Goal: Task Accomplishment & Management: Manage account settings

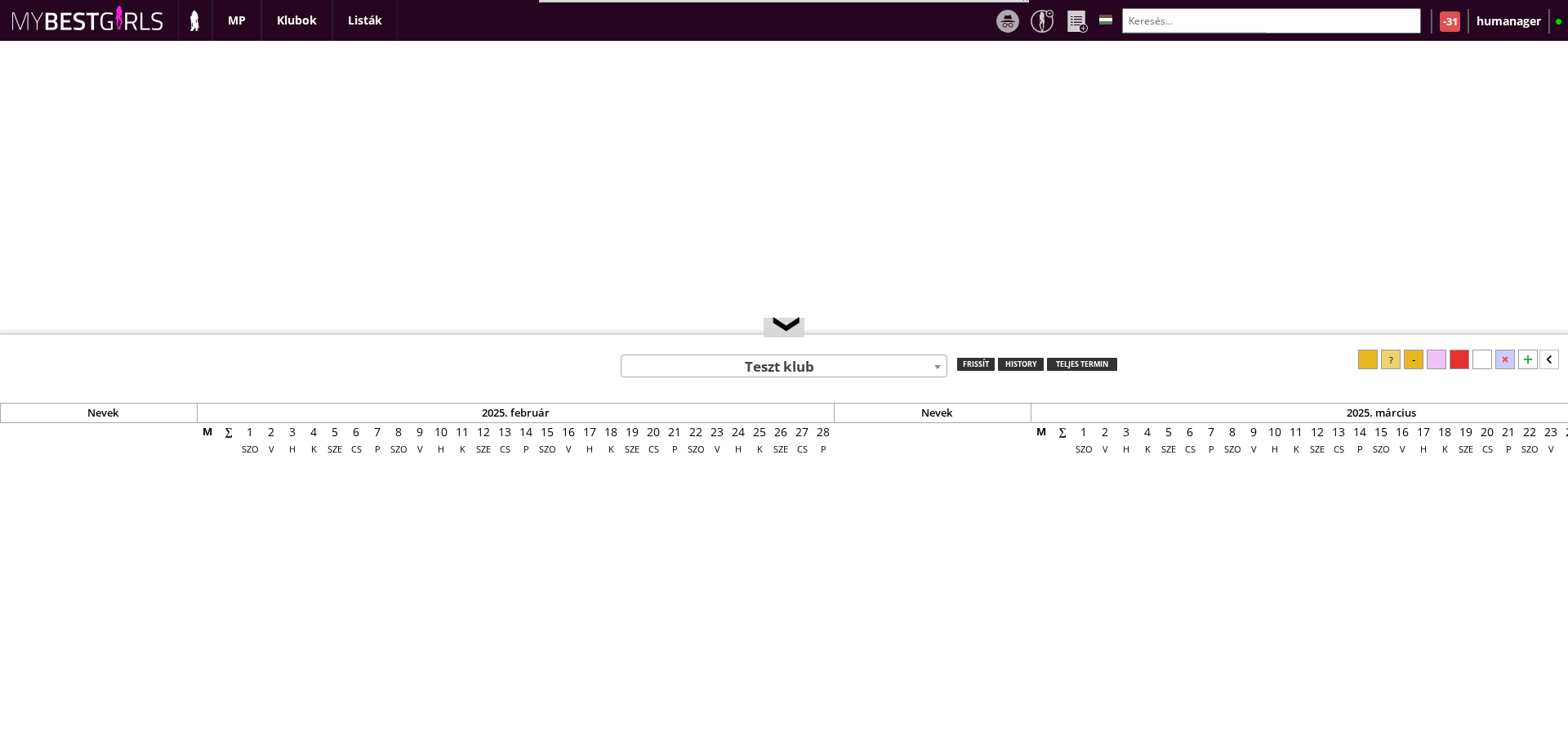
select select "0"
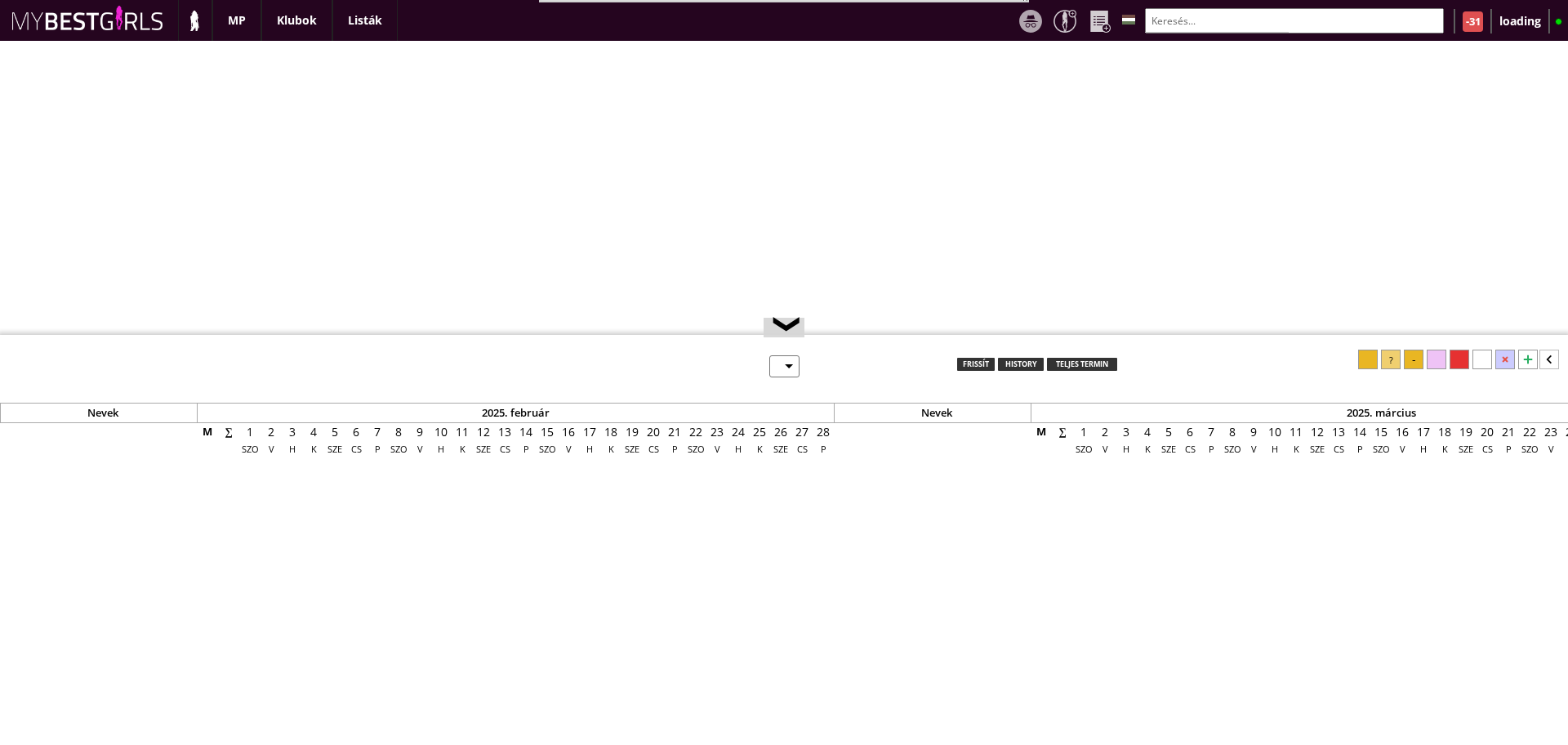
scroll to position [12, 0]
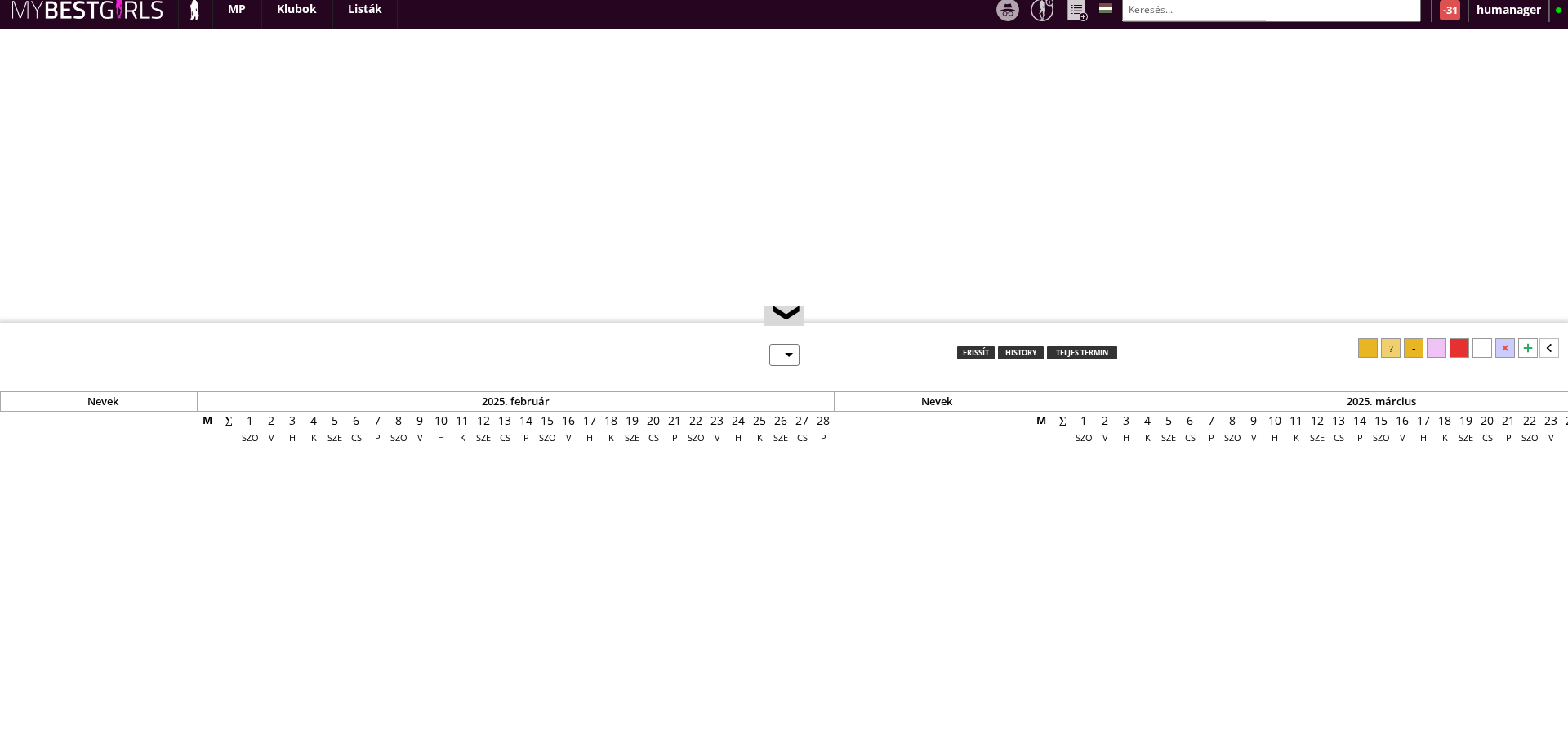
select select "0"
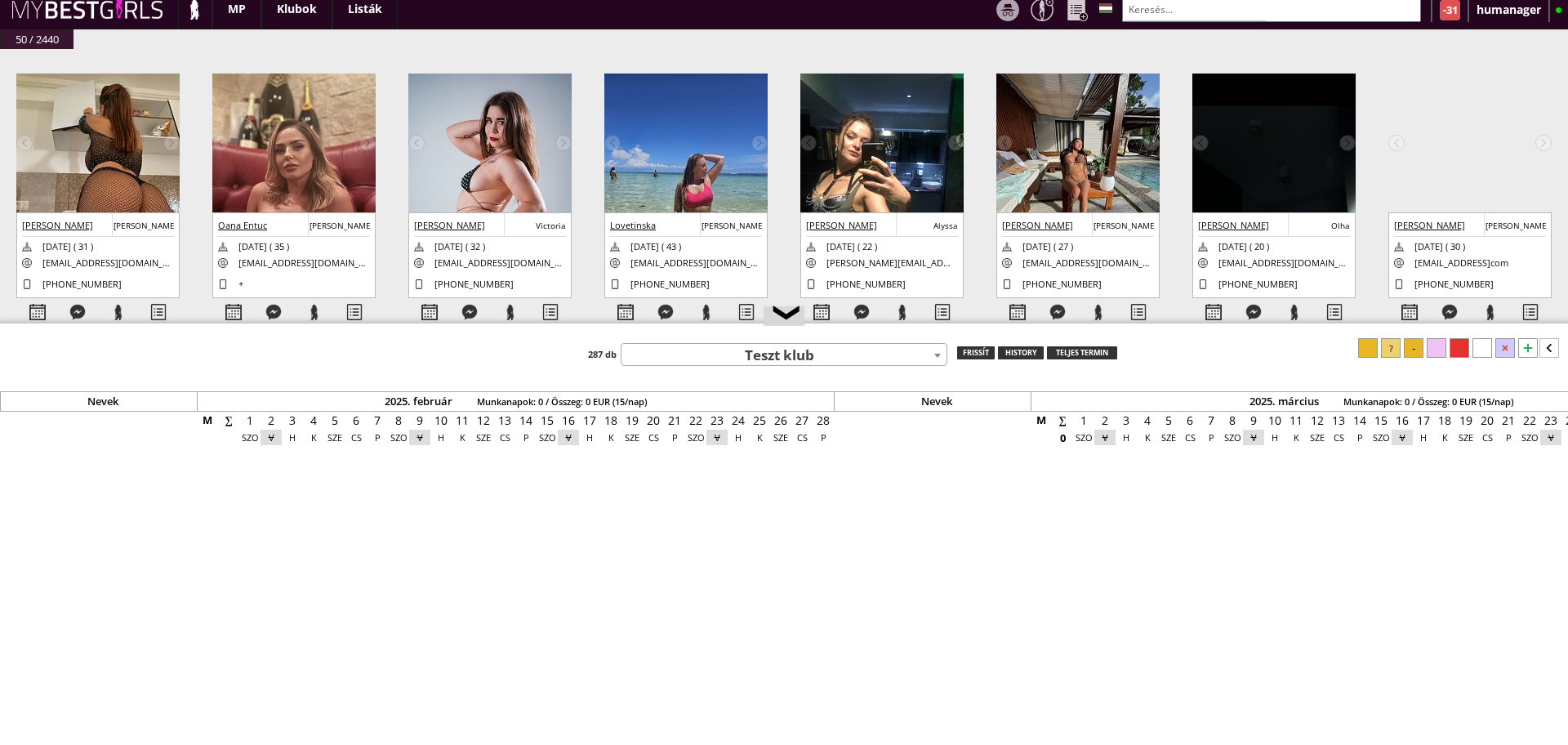
scroll to position [0, 6773]
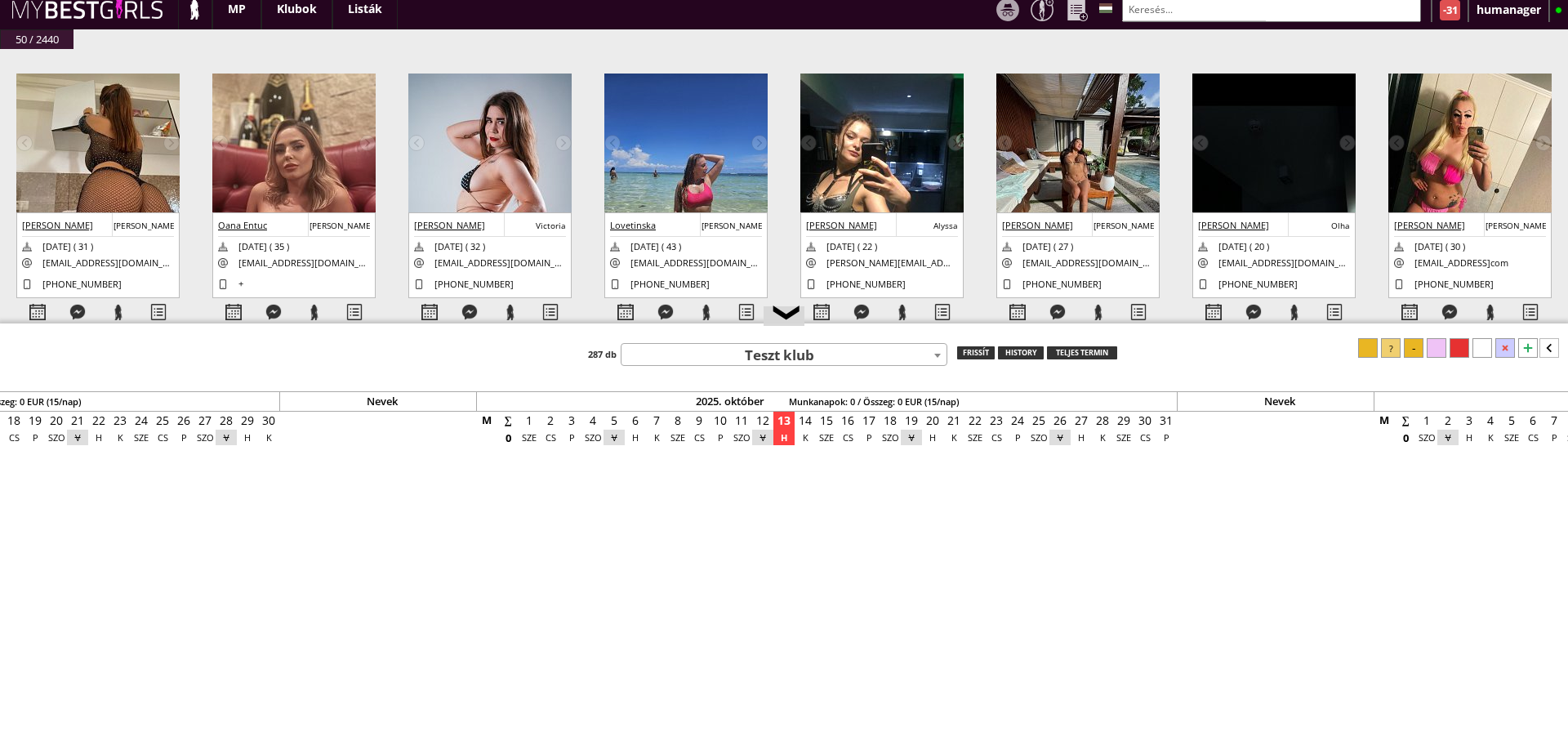
click at [301, 124] on img at bounding box center [293, 182] width 163 height 218
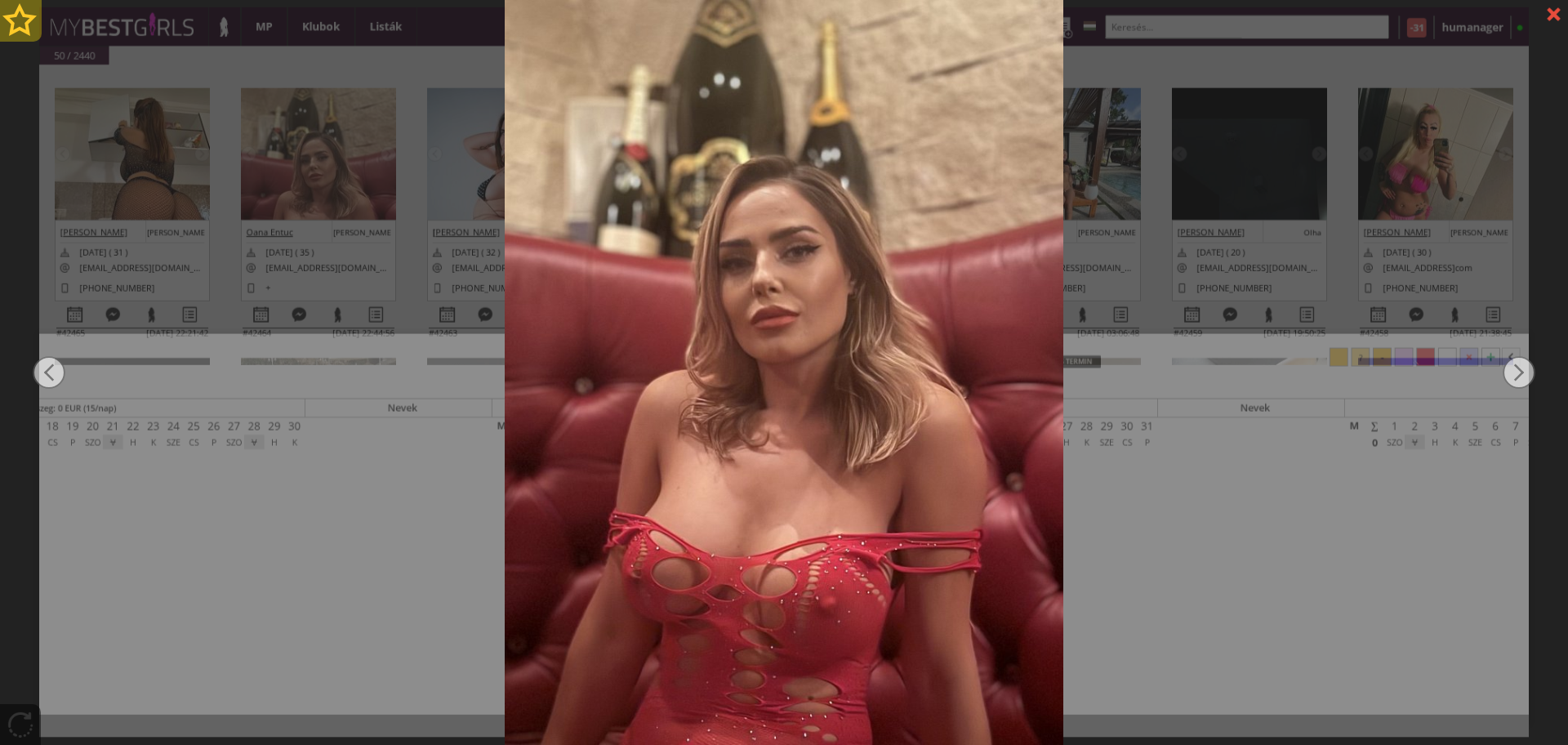
click at [27, 22] on div at bounding box center [21, 21] width 41 height 41
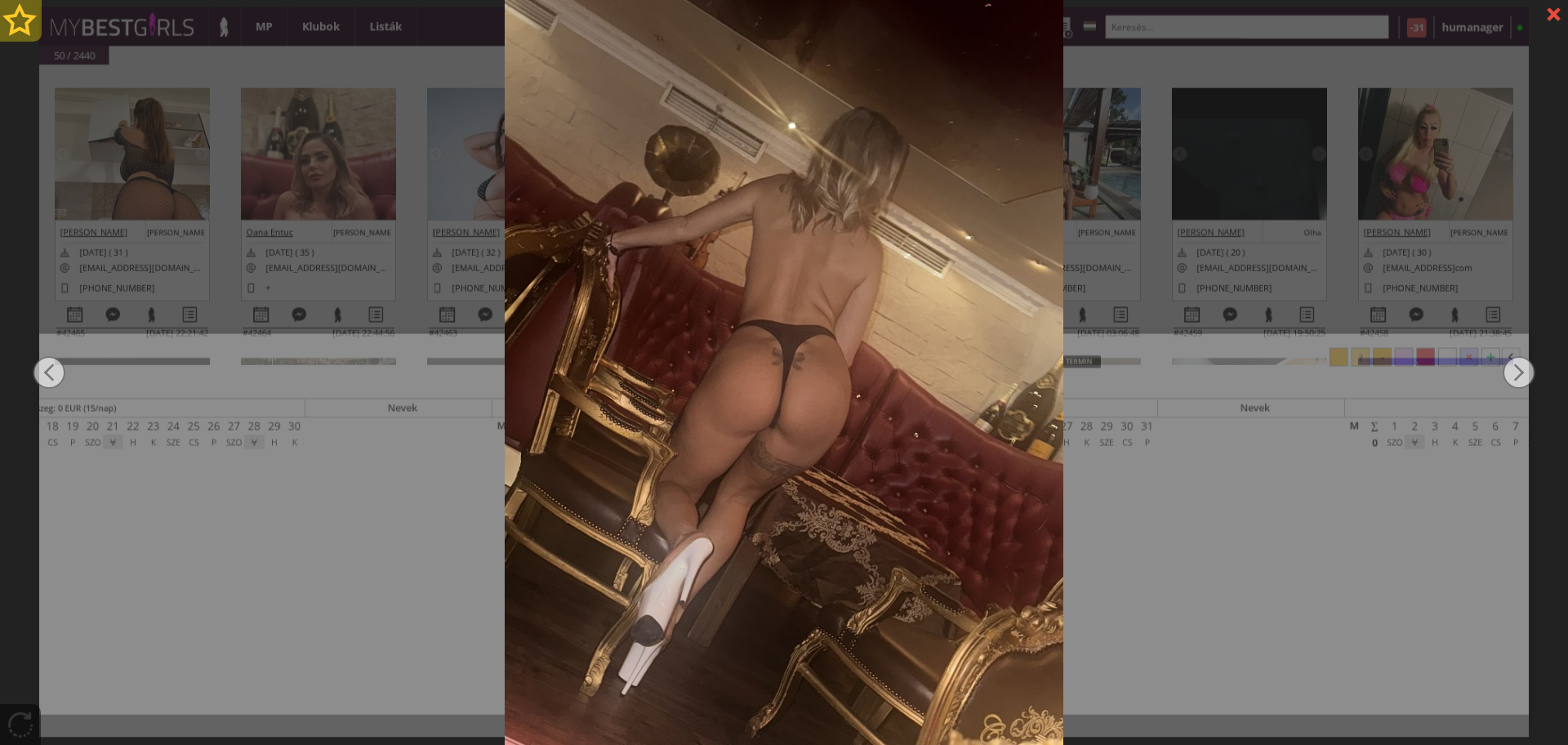
click at [27, 22] on div at bounding box center [21, 21] width 41 height 41
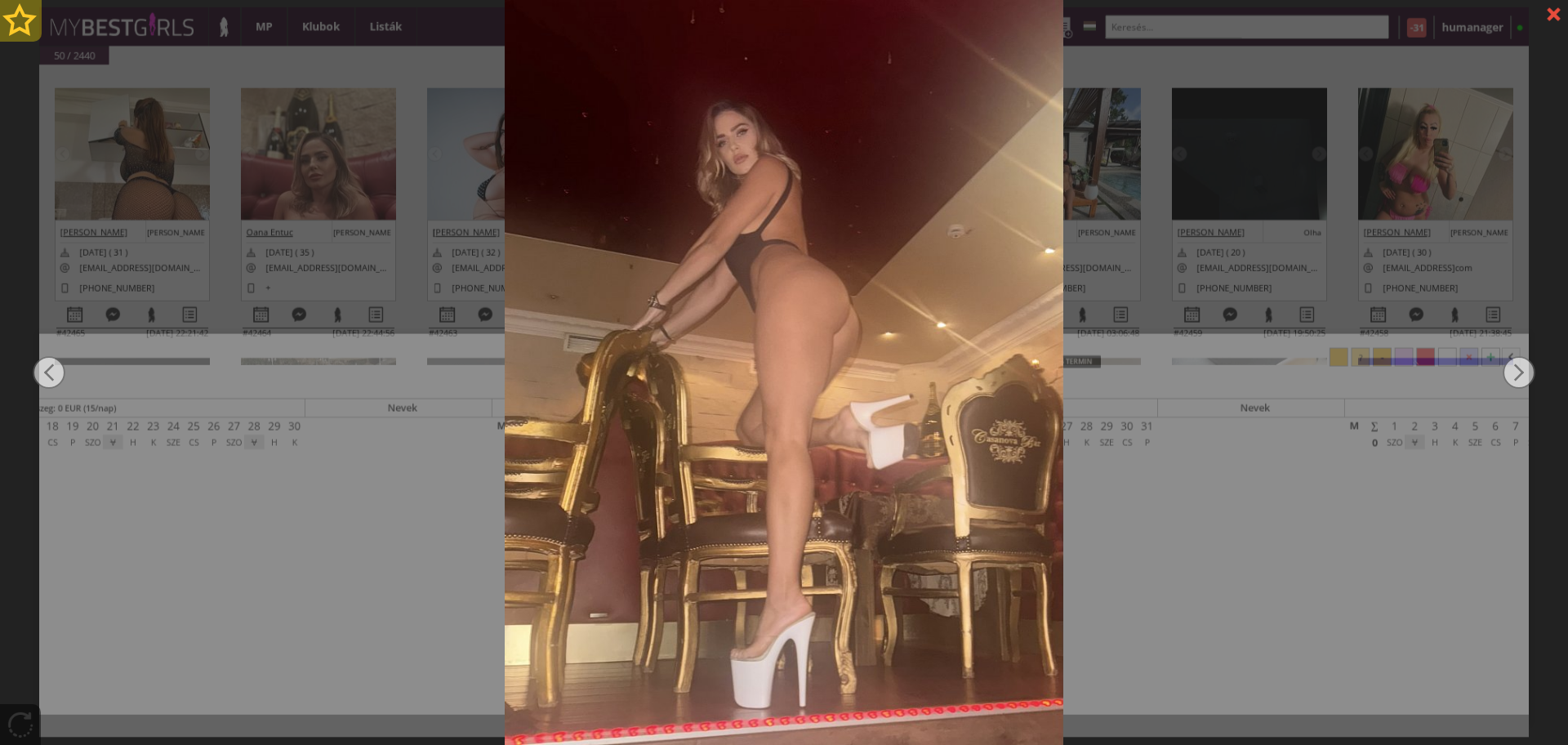
click at [27, 22] on div at bounding box center [21, 21] width 41 height 41
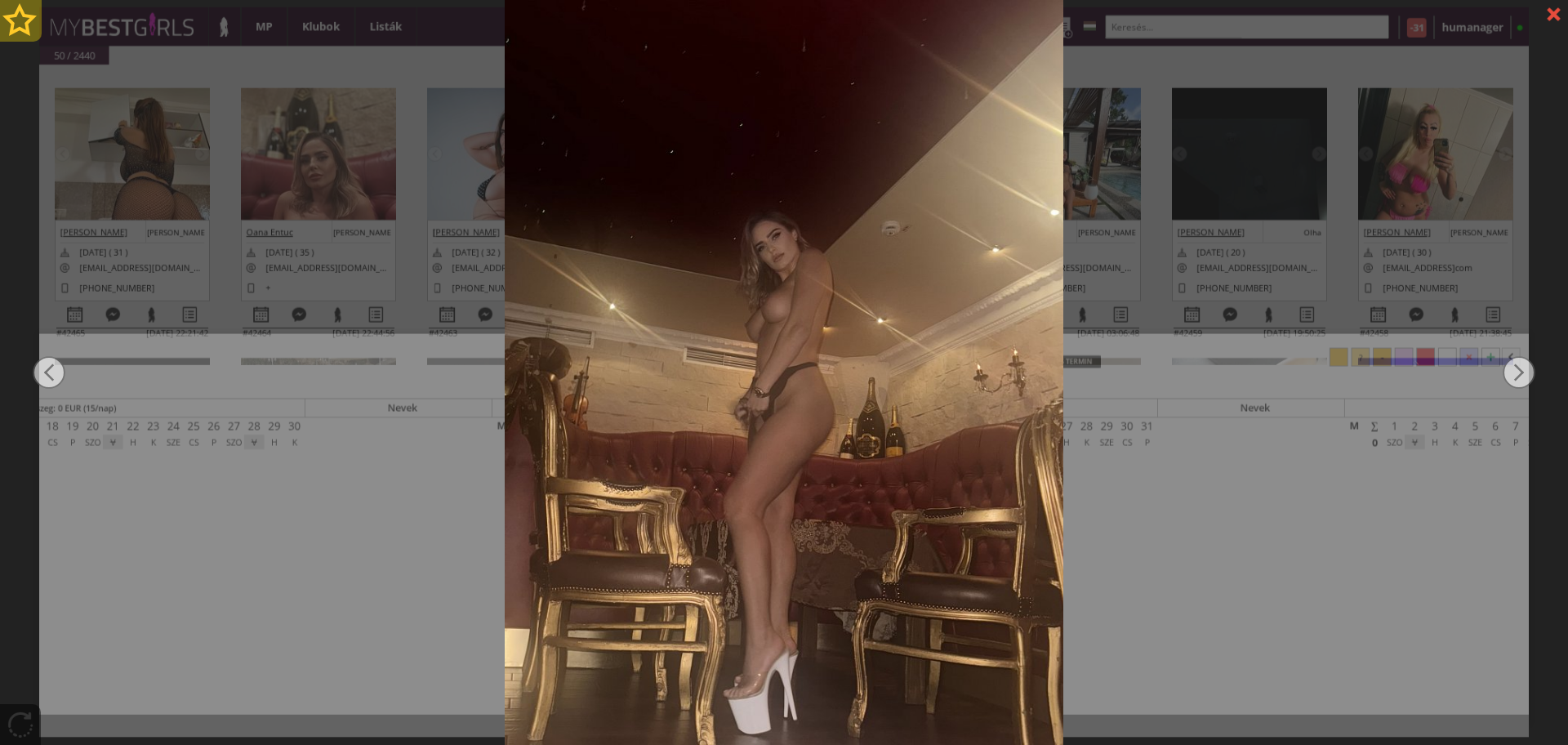
click at [27, 22] on div at bounding box center [21, 21] width 41 height 41
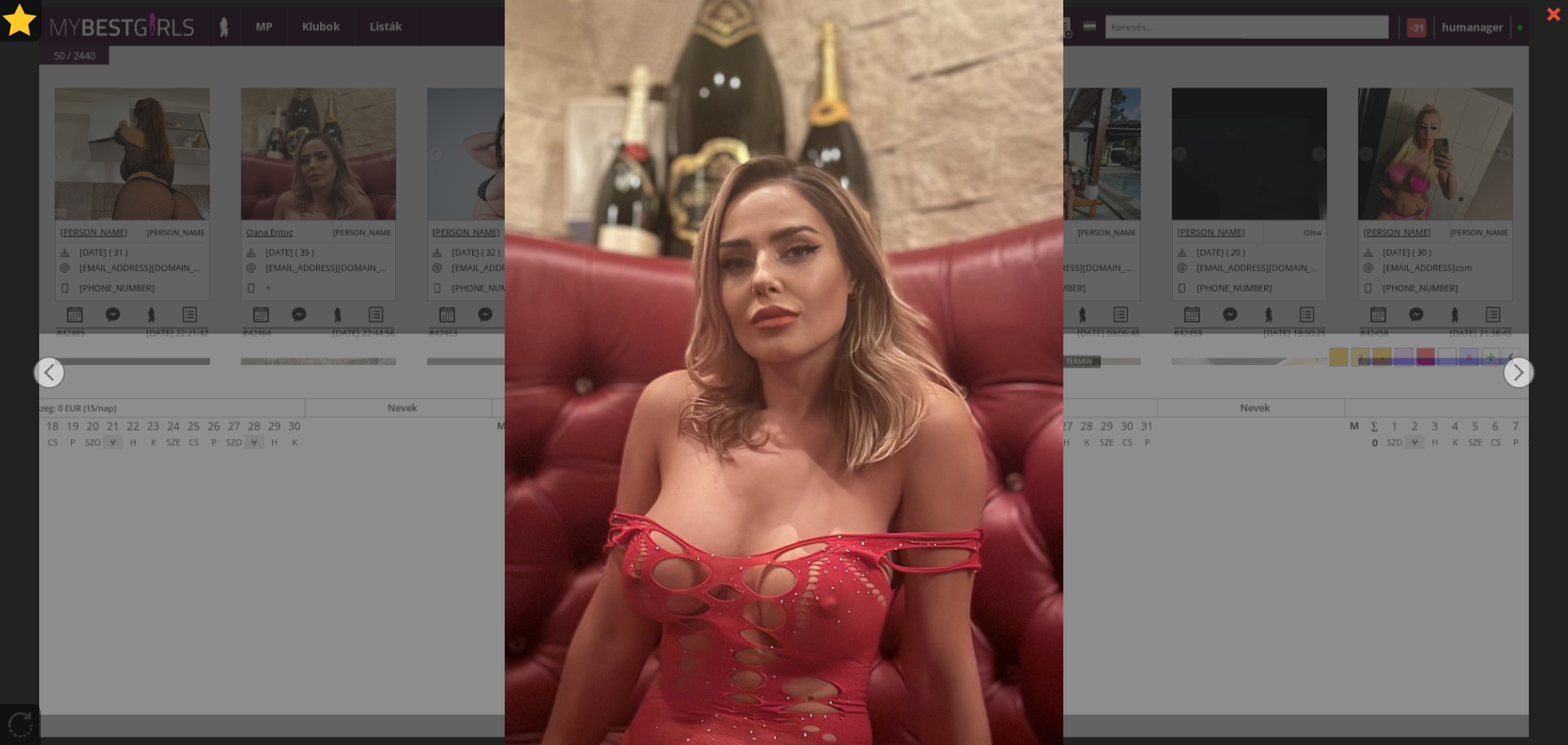
click at [238, 273] on div at bounding box center [784, 372] width 1568 height 745
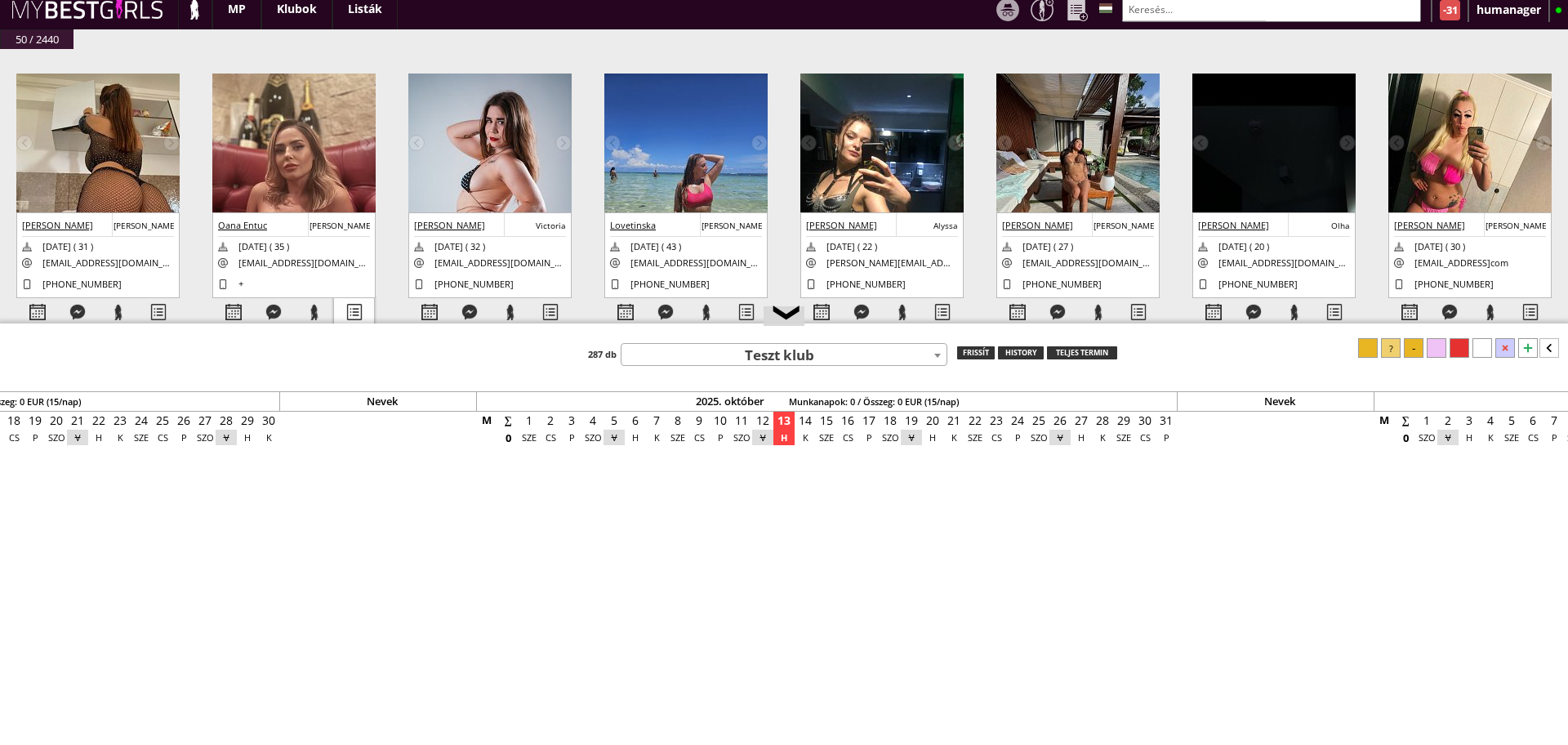
click at [337, 320] on div at bounding box center [354, 312] width 40 height 29
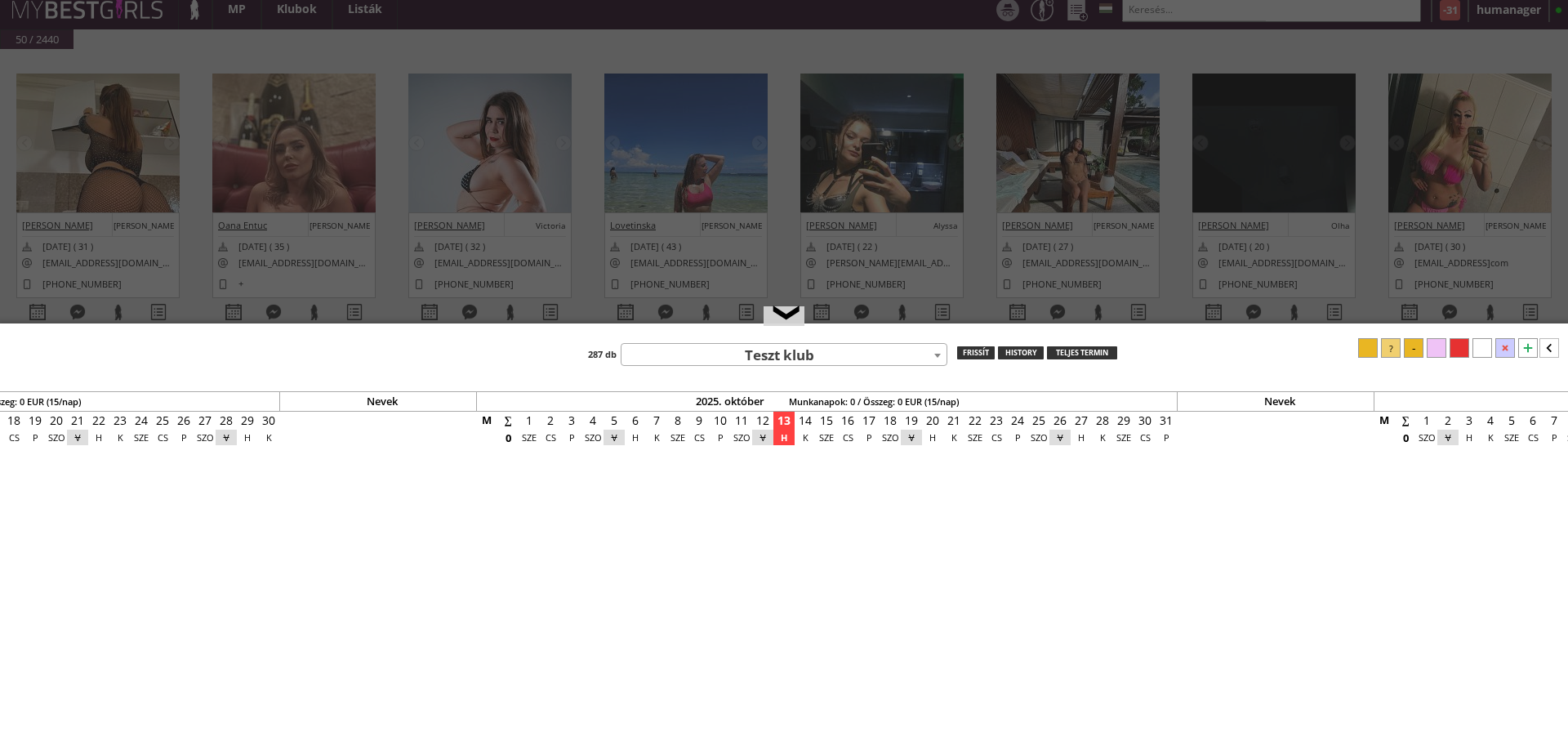
select select "2"
select select "1"
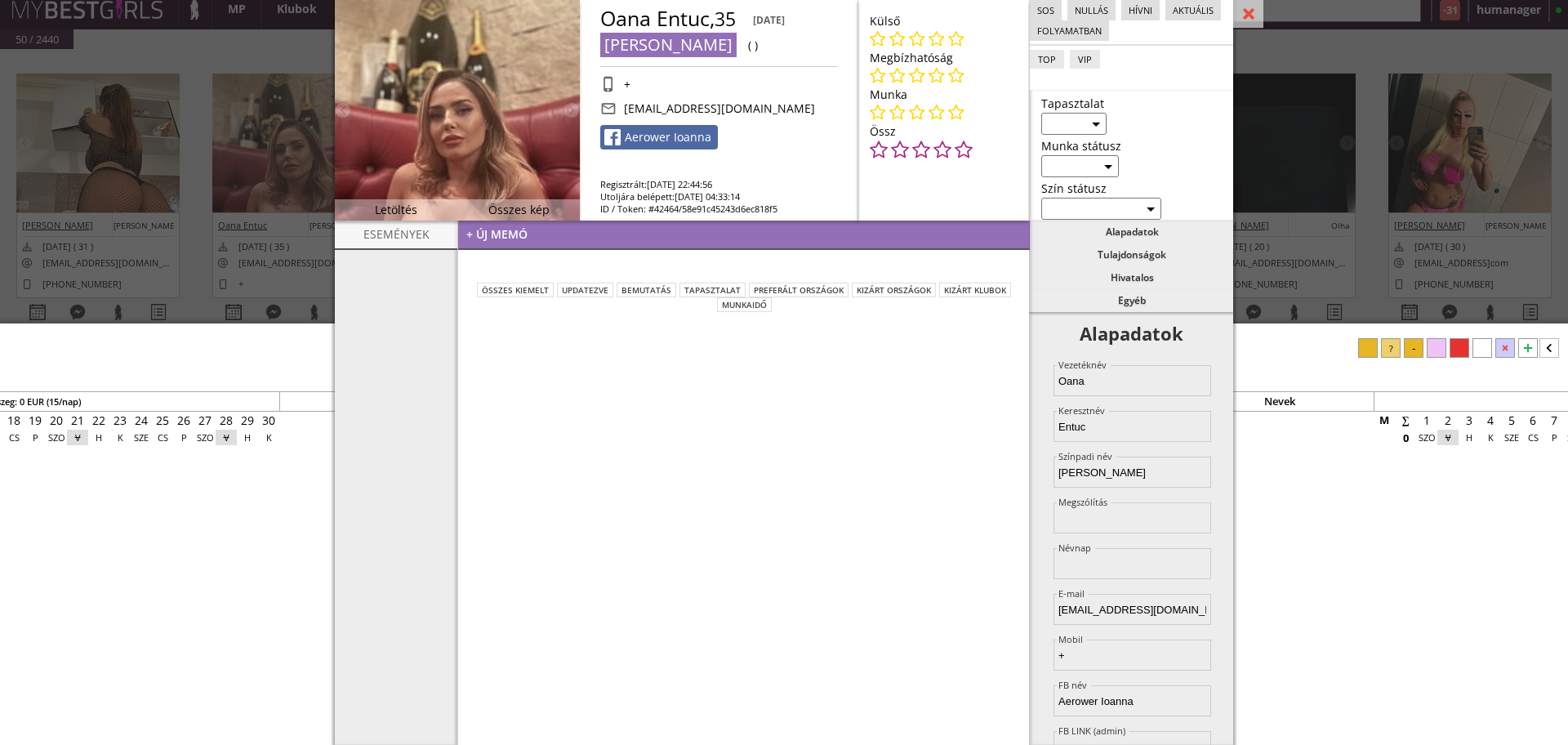
click at [183, 214] on div "#42465 [DATE] 22:21:42 [PERSON_NAME] [PERSON_NAME] [DATE] ( 31 ) [EMAIL_ADDRESS…" at bounding box center [784, 207] width 1568 height 316
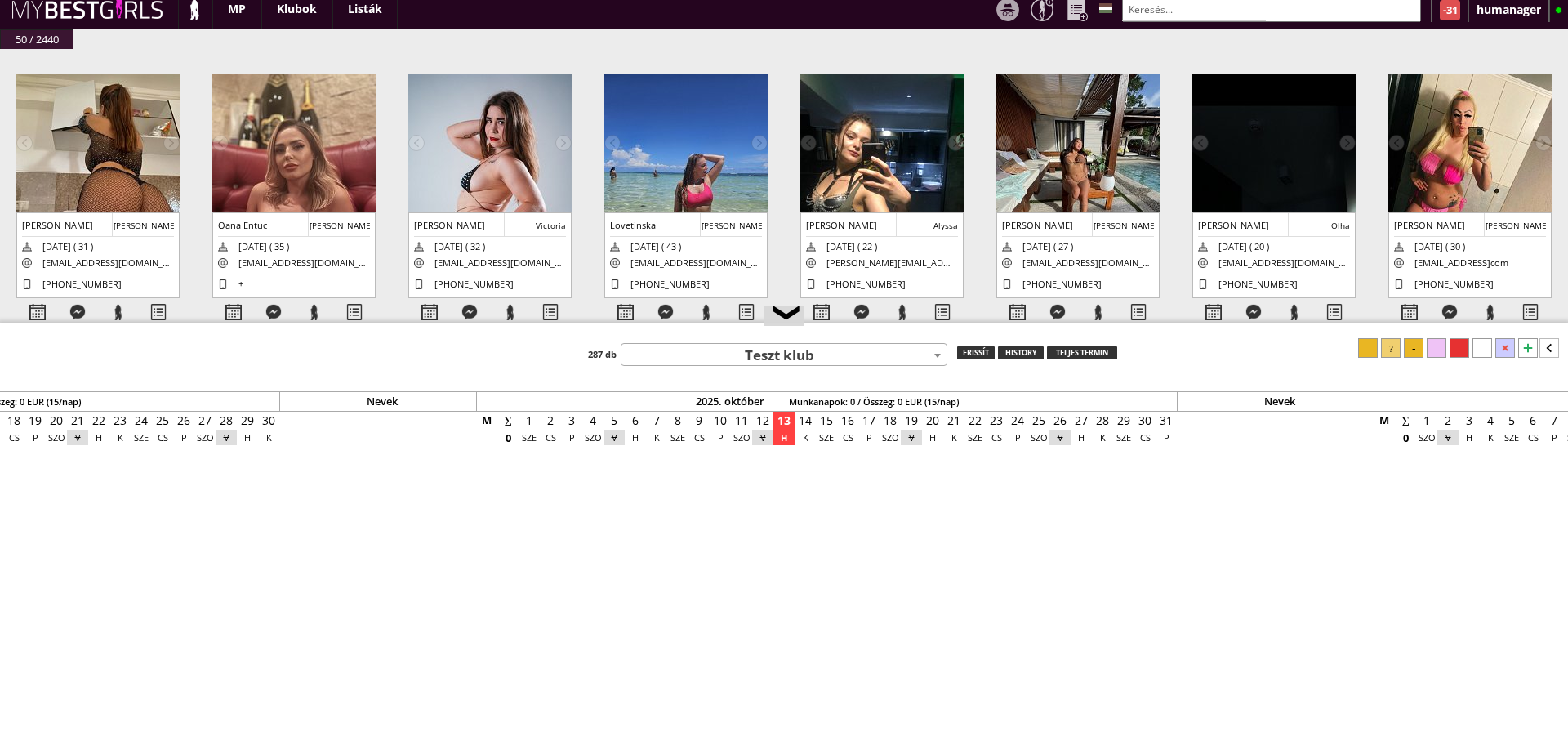
click at [123, 156] on img at bounding box center [98, 180] width 163 height 214
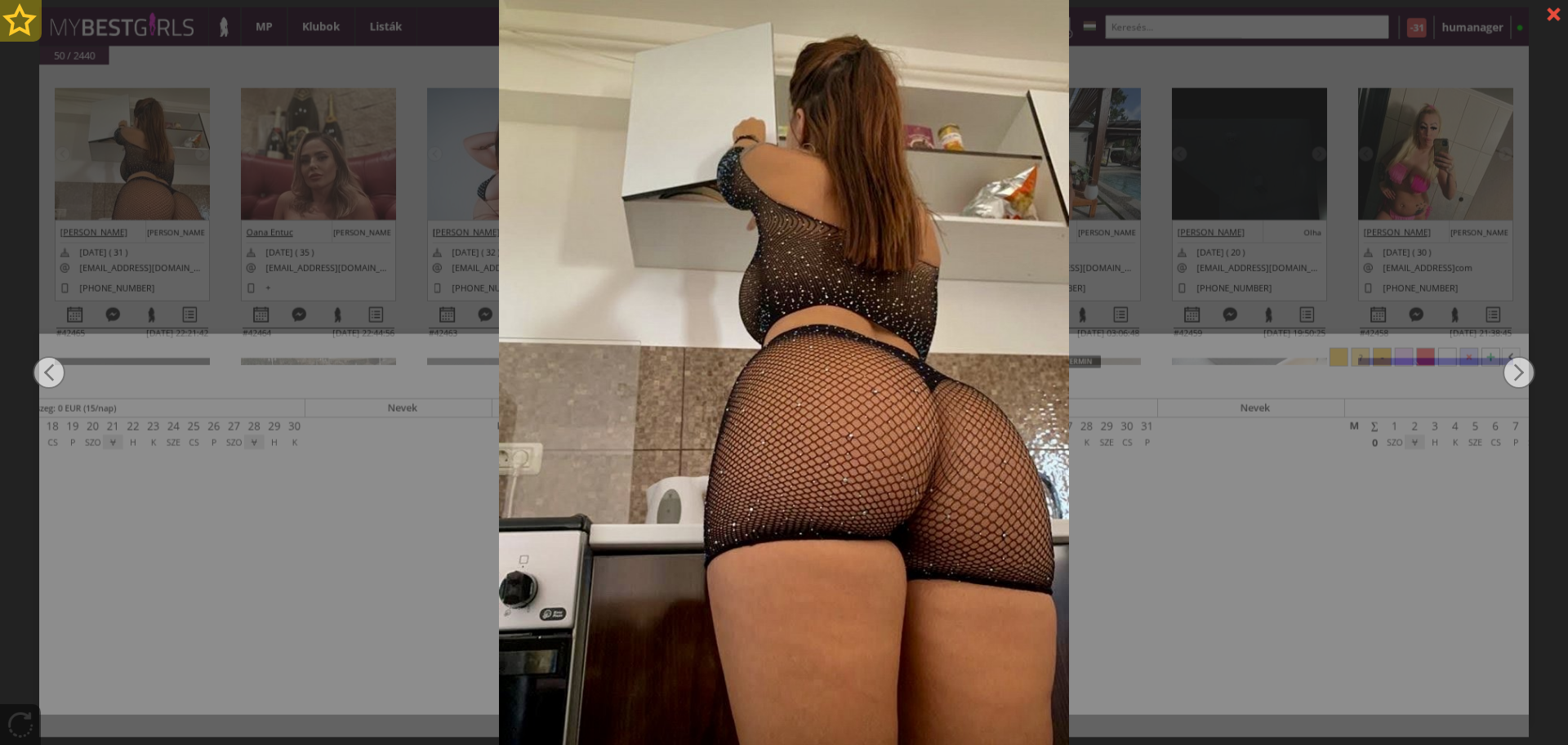
click at [10, 17] on div at bounding box center [21, 21] width 41 height 41
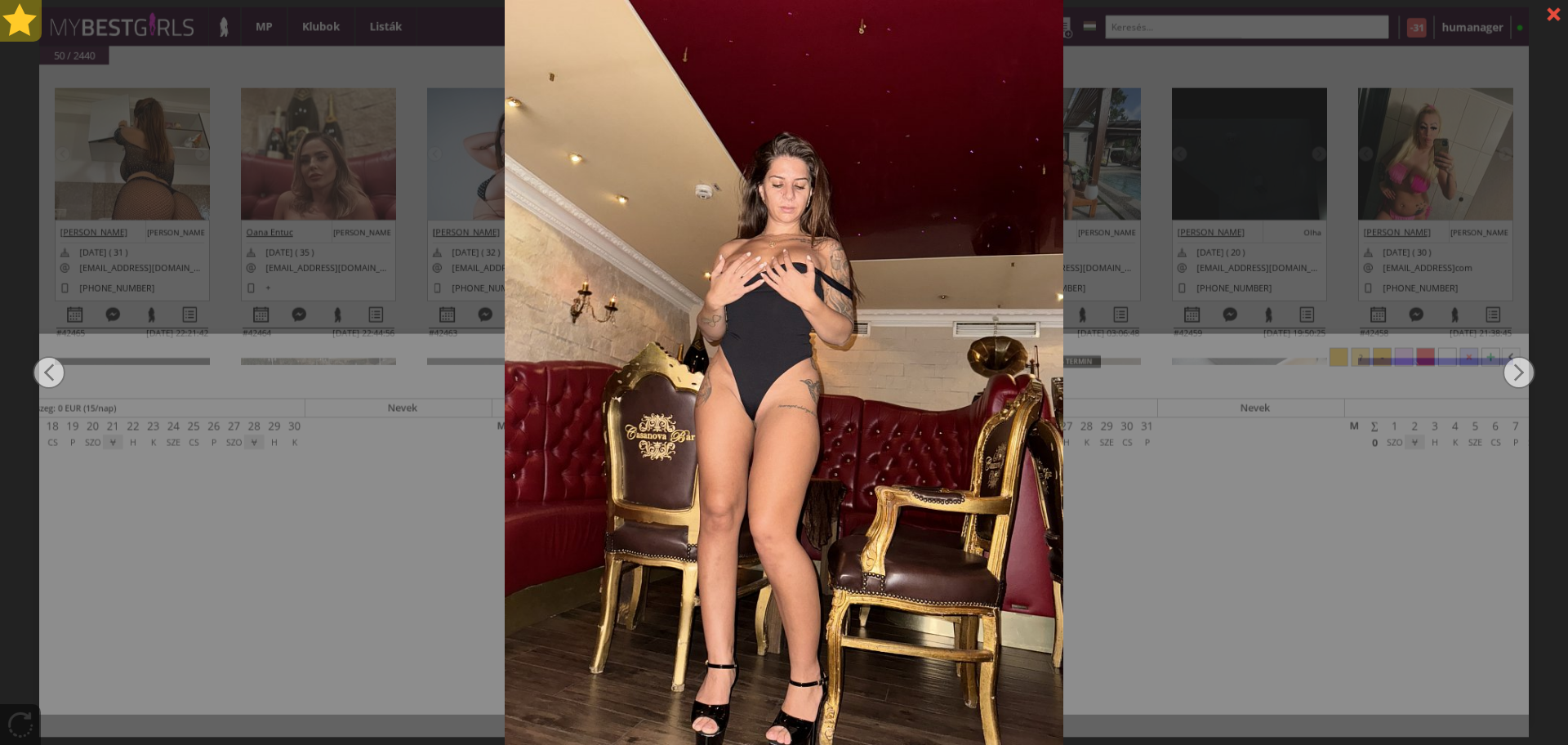
click at [10, 17] on div at bounding box center [21, 21] width 41 height 41
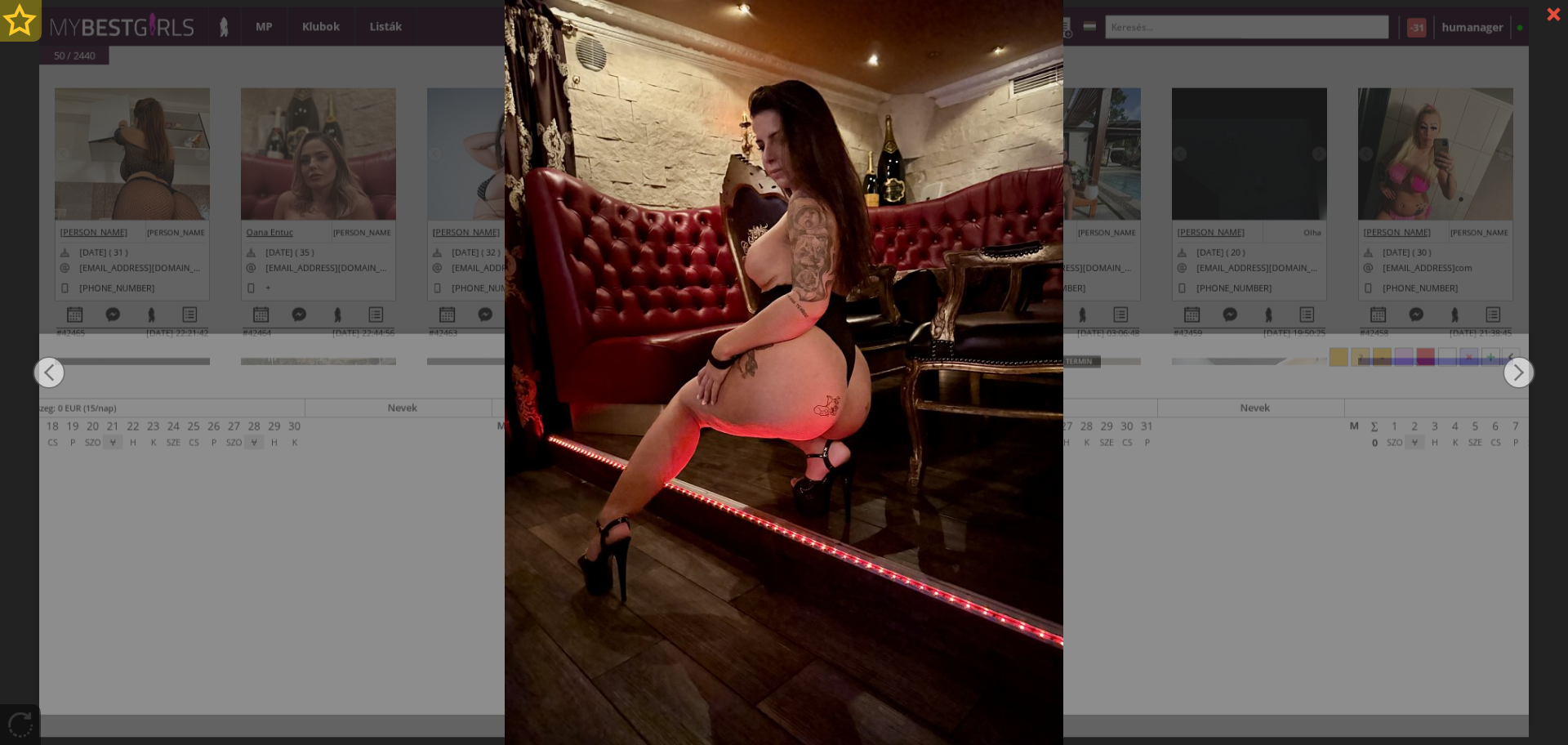
click at [10, 17] on div at bounding box center [21, 21] width 41 height 41
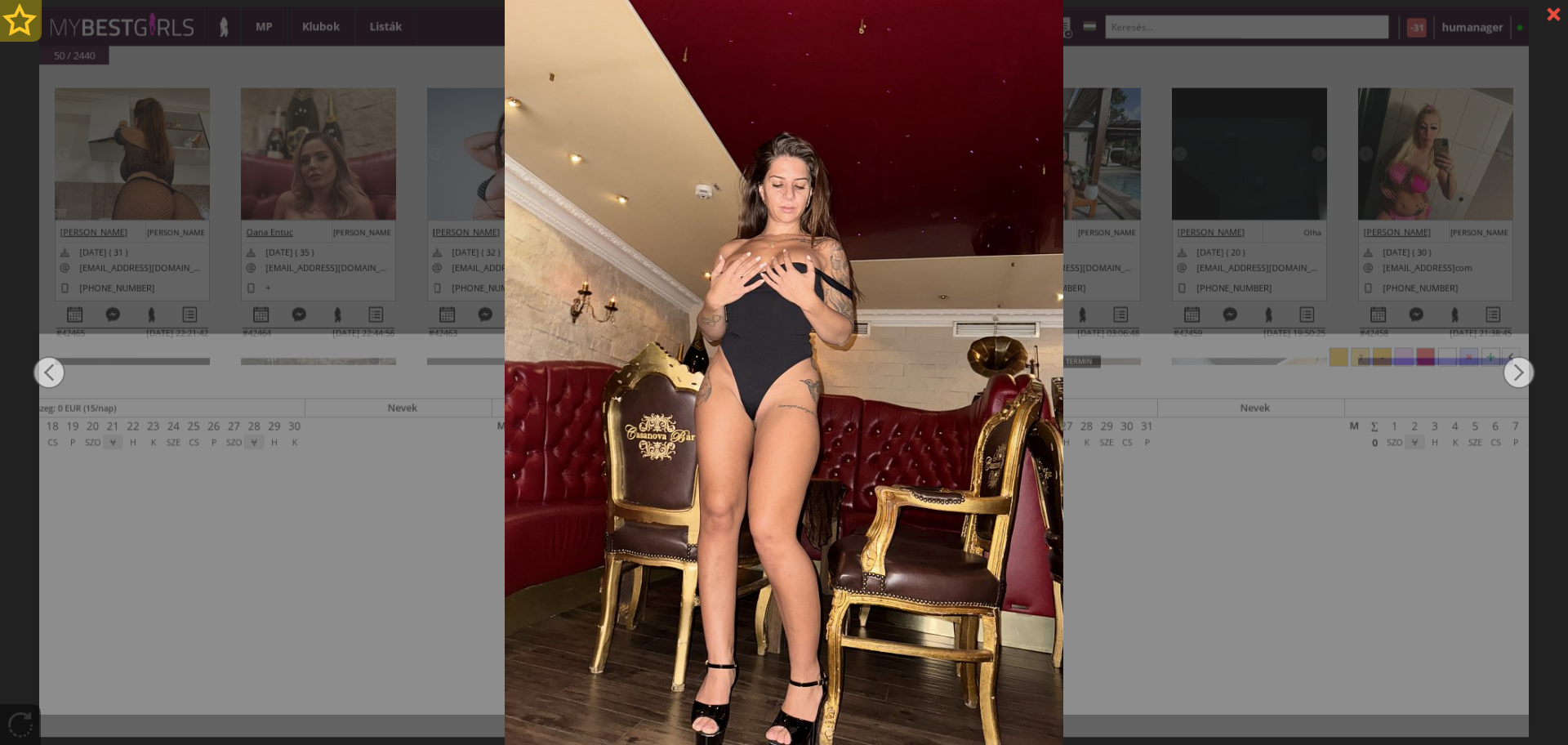
click at [19, 17] on div at bounding box center [21, 21] width 41 height 41
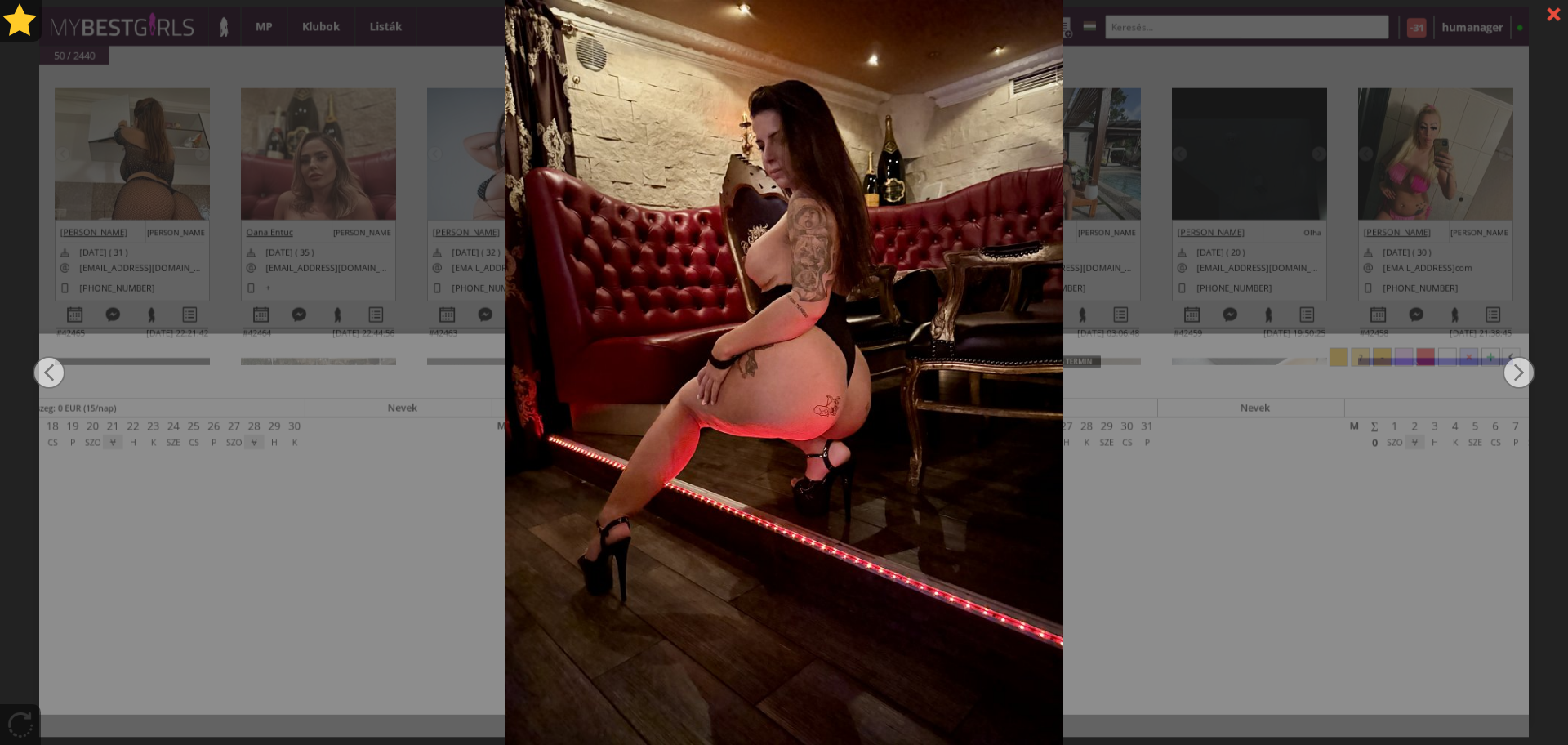
click at [218, 257] on div at bounding box center [784, 372] width 1568 height 745
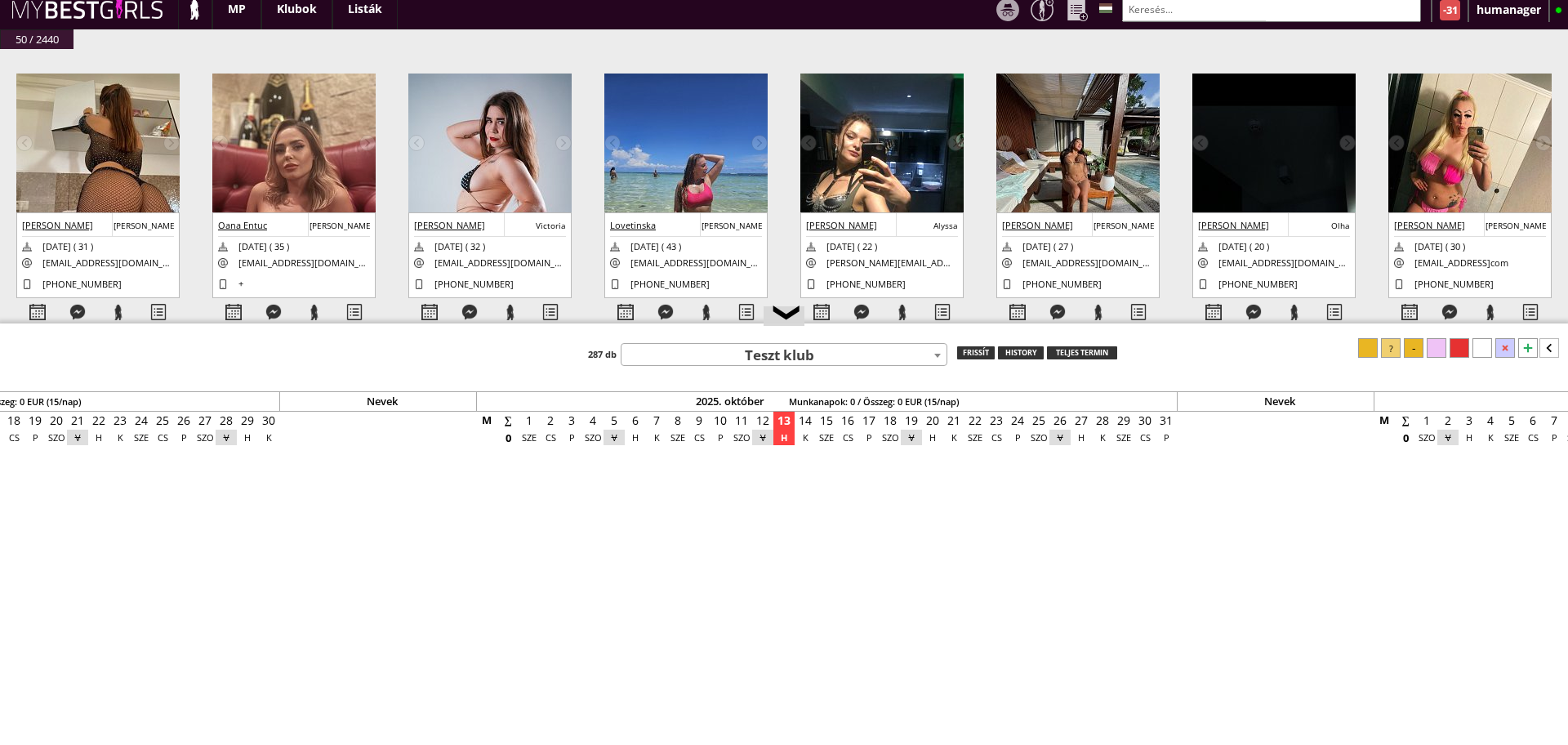
click at [1178, 6] on input "text" at bounding box center [1271, 9] width 299 height 26
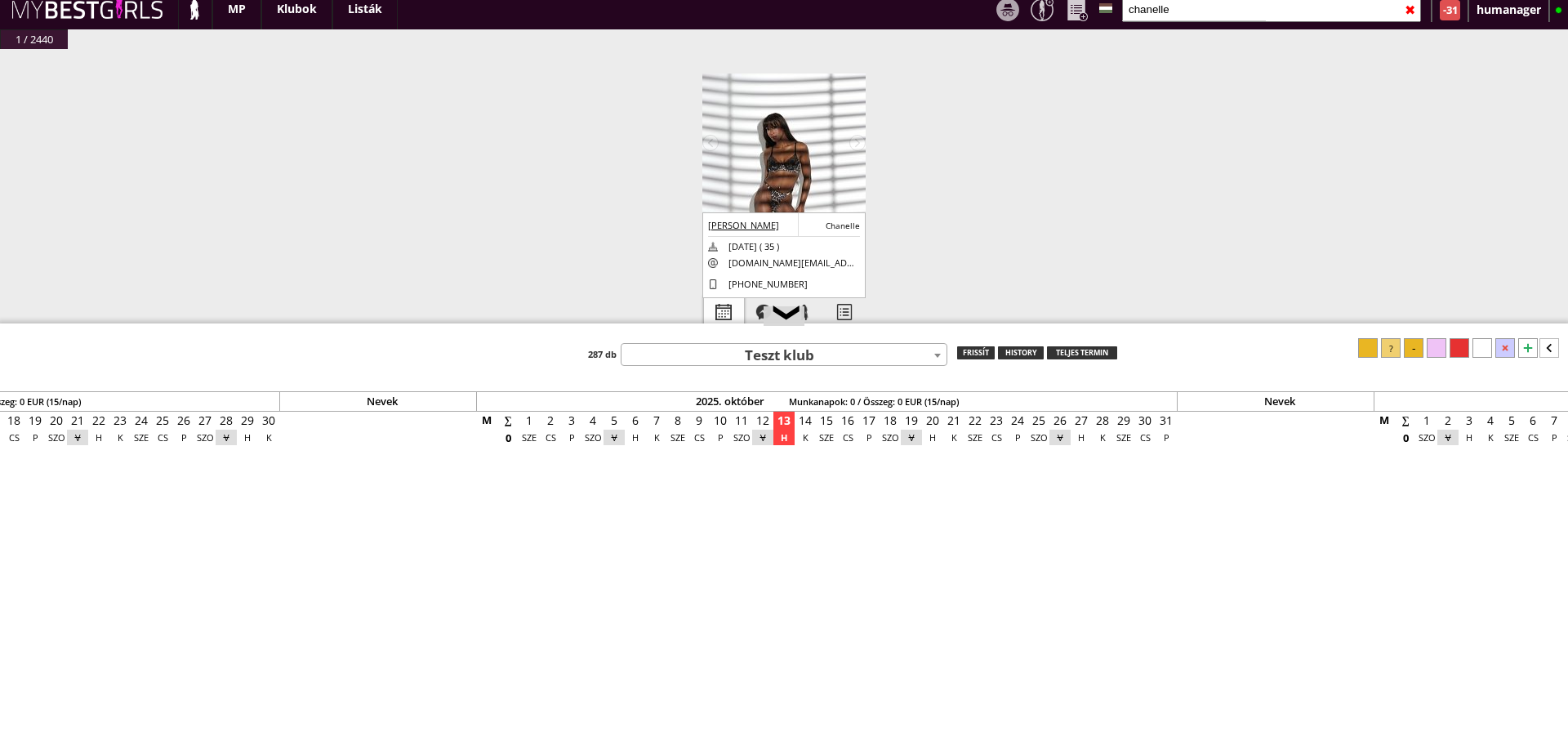
type input "chanelle"
click at [733, 300] on div at bounding box center [724, 312] width 40 height 29
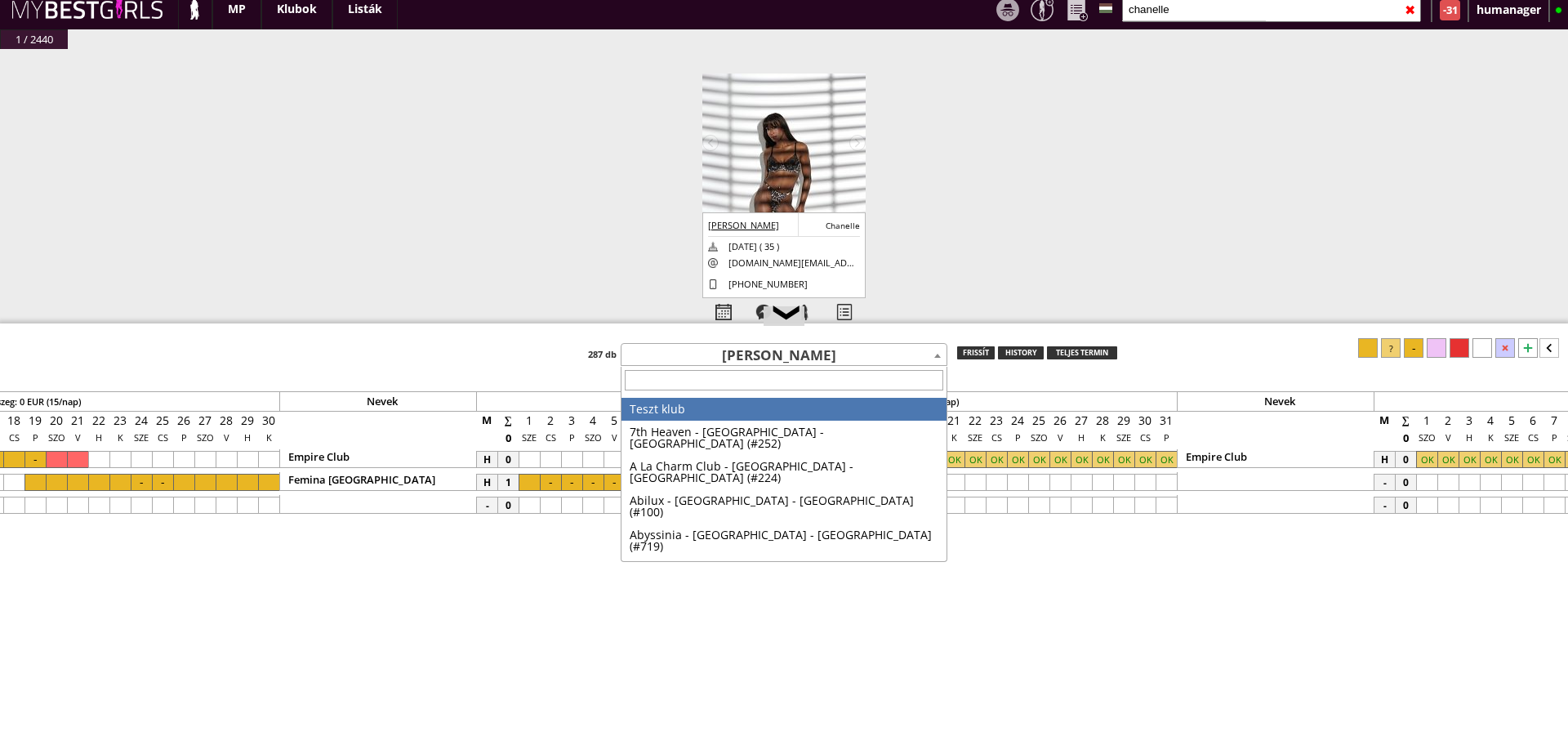
click at [770, 365] on span "[PERSON_NAME]" at bounding box center [784, 356] width 325 height 23
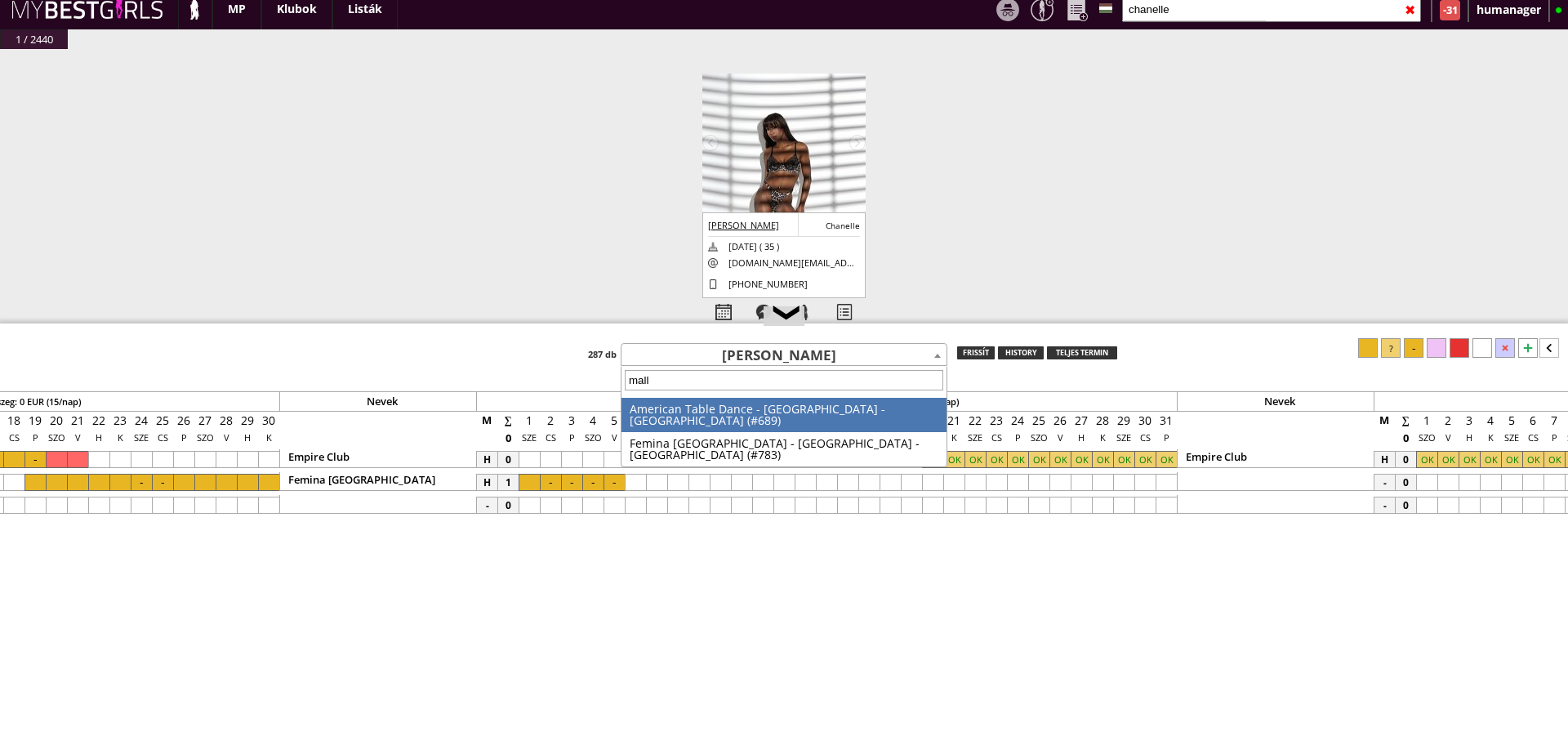
type input "[PERSON_NAME]"
select select "783"
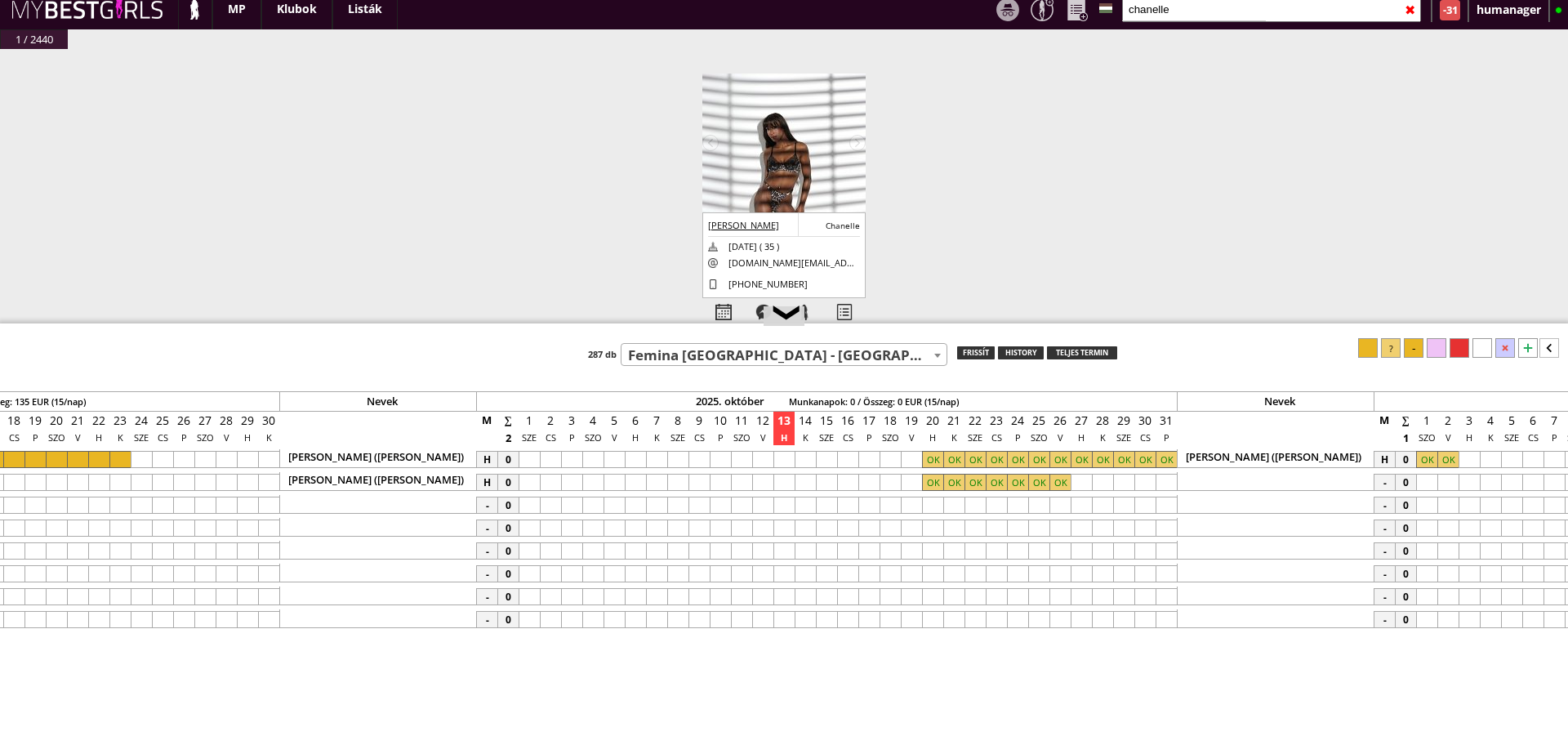
click at [1163, 7] on input "chanelle" at bounding box center [1271, 9] width 299 height 26
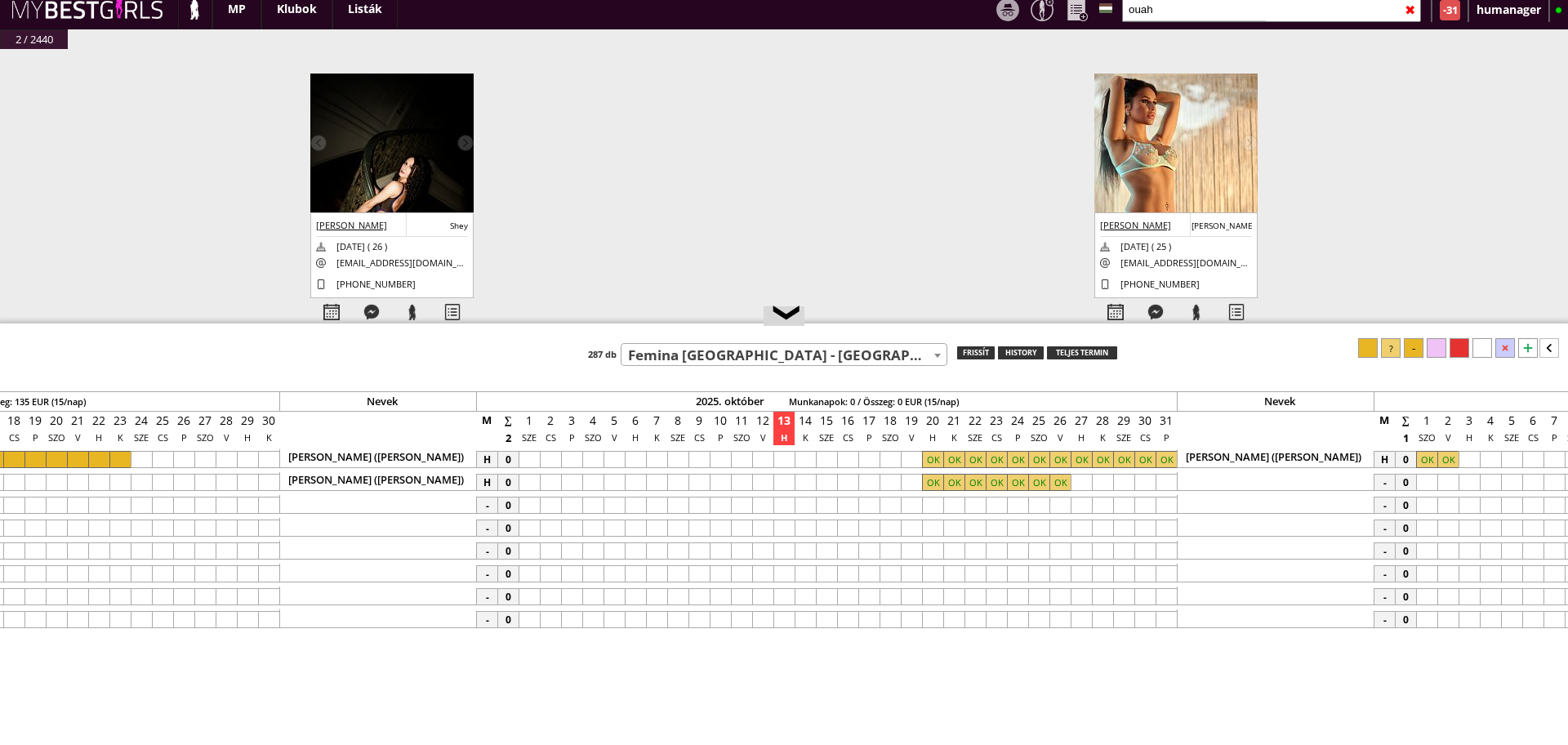
type input "ouah"
click at [1171, 16] on input "ouah" at bounding box center [1271, 9] width 299 height 26
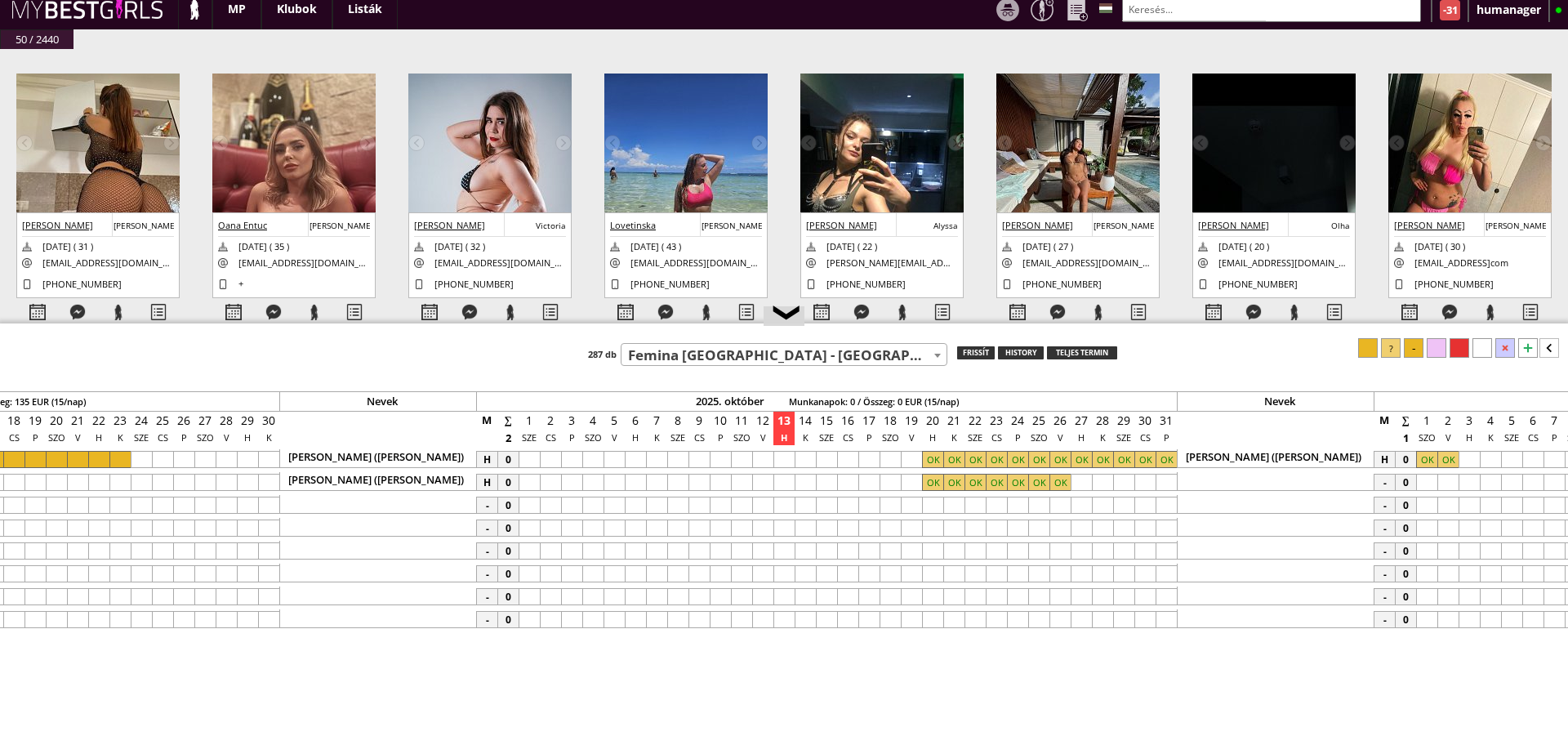
click at [1148, 17] on input "text" at bounding box center [1271, 9] width 299 height 26
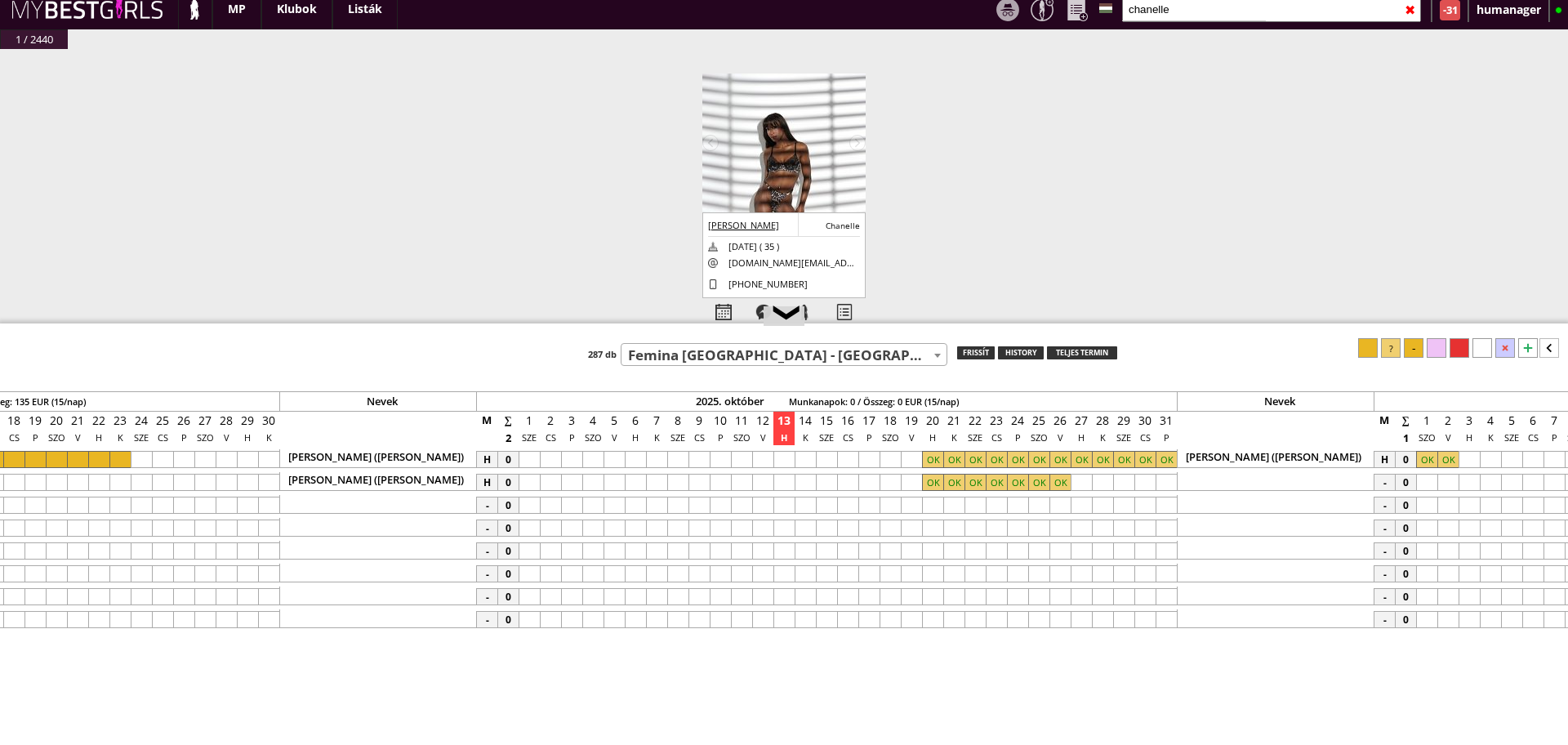
type input "chanelle"
click at [721, 499] on div at bounding box center [720, 505] width 22 height 17
click at [870, 510] on div at bounding box center [869, 505] width 22 height 17
click at [1408, 348] on div at bounding box center [1414, 348] width 20 height 20
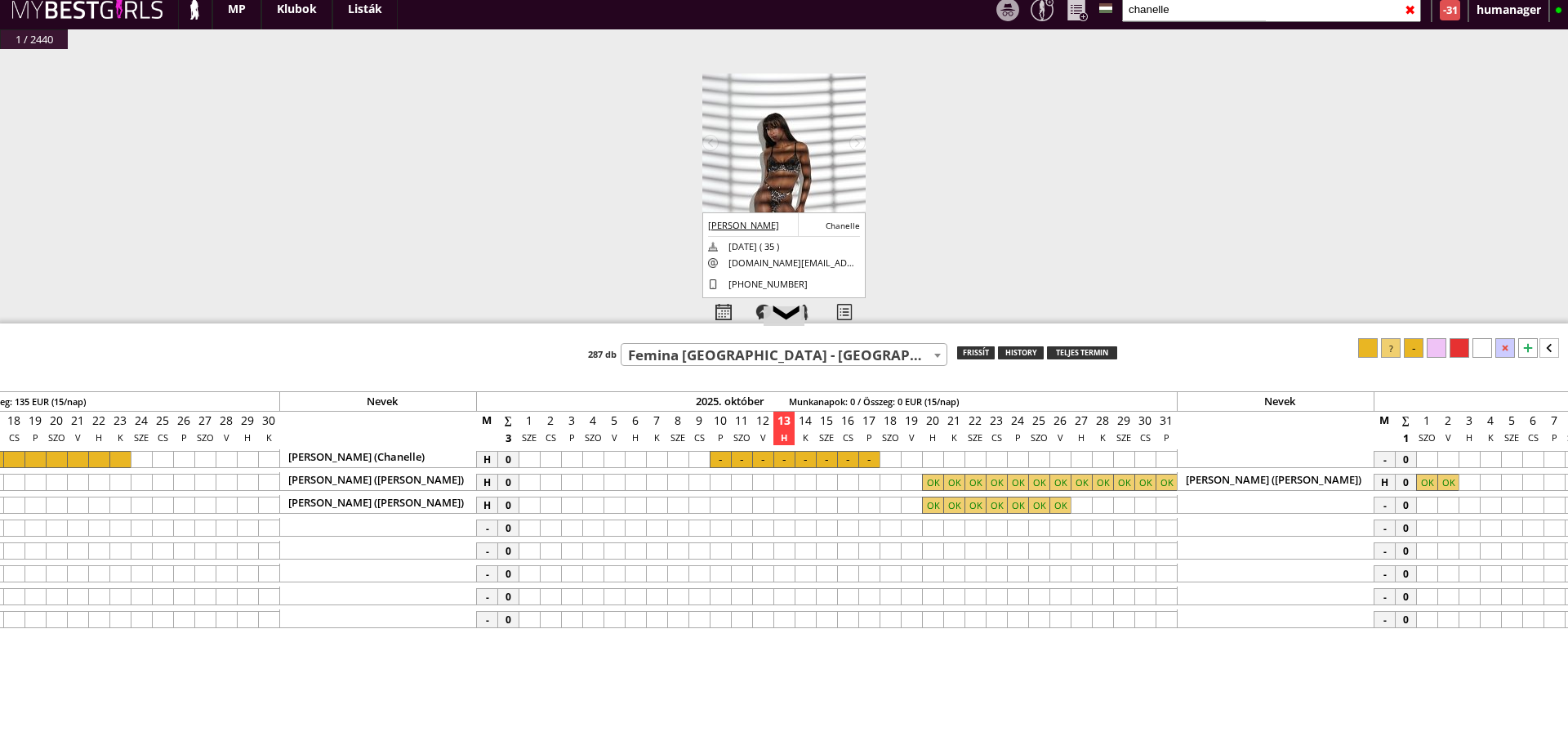
click at [715, 502] on div at bounding box center [720, 505] width 22 height 17
click at [719, 509] on div at bounding box center [720, 505] width 22 height 17
click at [721, 469] on div at bounding box center [720, 471] width 22 height 4
click at [721, 468] on div "-" at bounding box center [1177, 478] width 15900 height 23
click at [719, 463] on div at bounding box center [720, 459] width 22 height 17
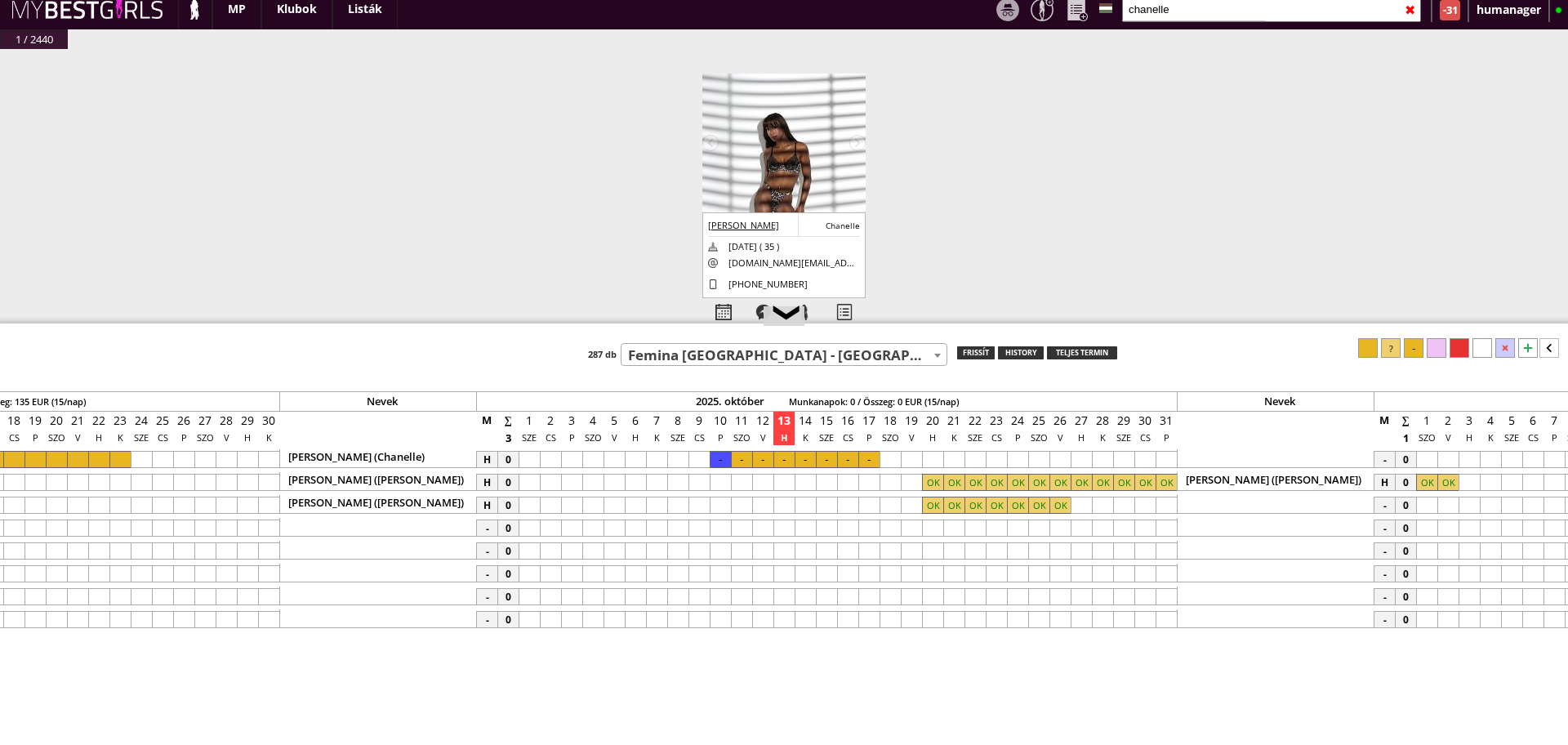
click at [1370, 352] on div at bounding box center [1368, 348] width 20 height 20
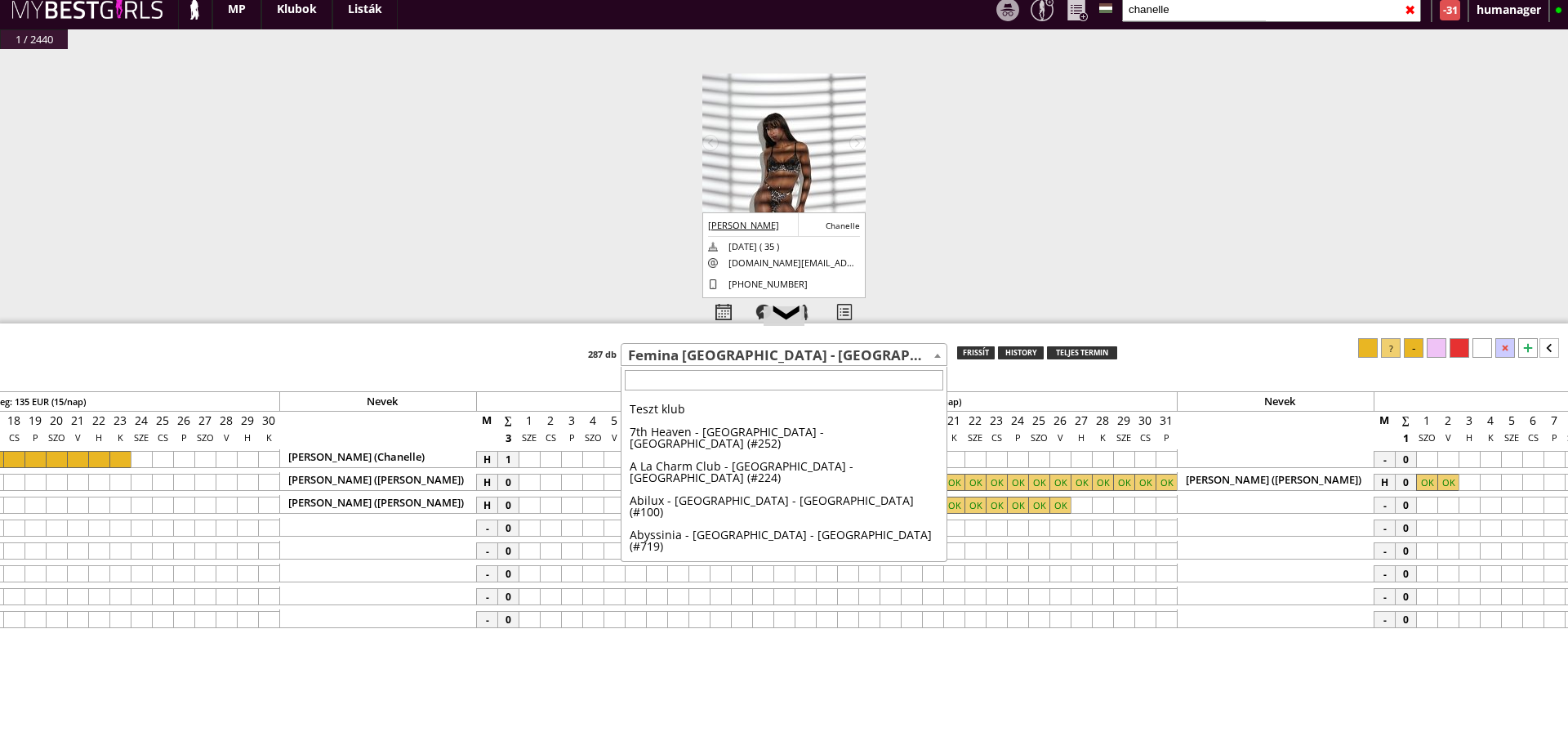
click at [844, 360] on span "Femina [GEOGRAPHIC_DATA] - [GEOGRAPHIC_DATA] - [GEOGRAPHIC_DATA] (#783)" at bounding box center [784, 356] width 325 height 23
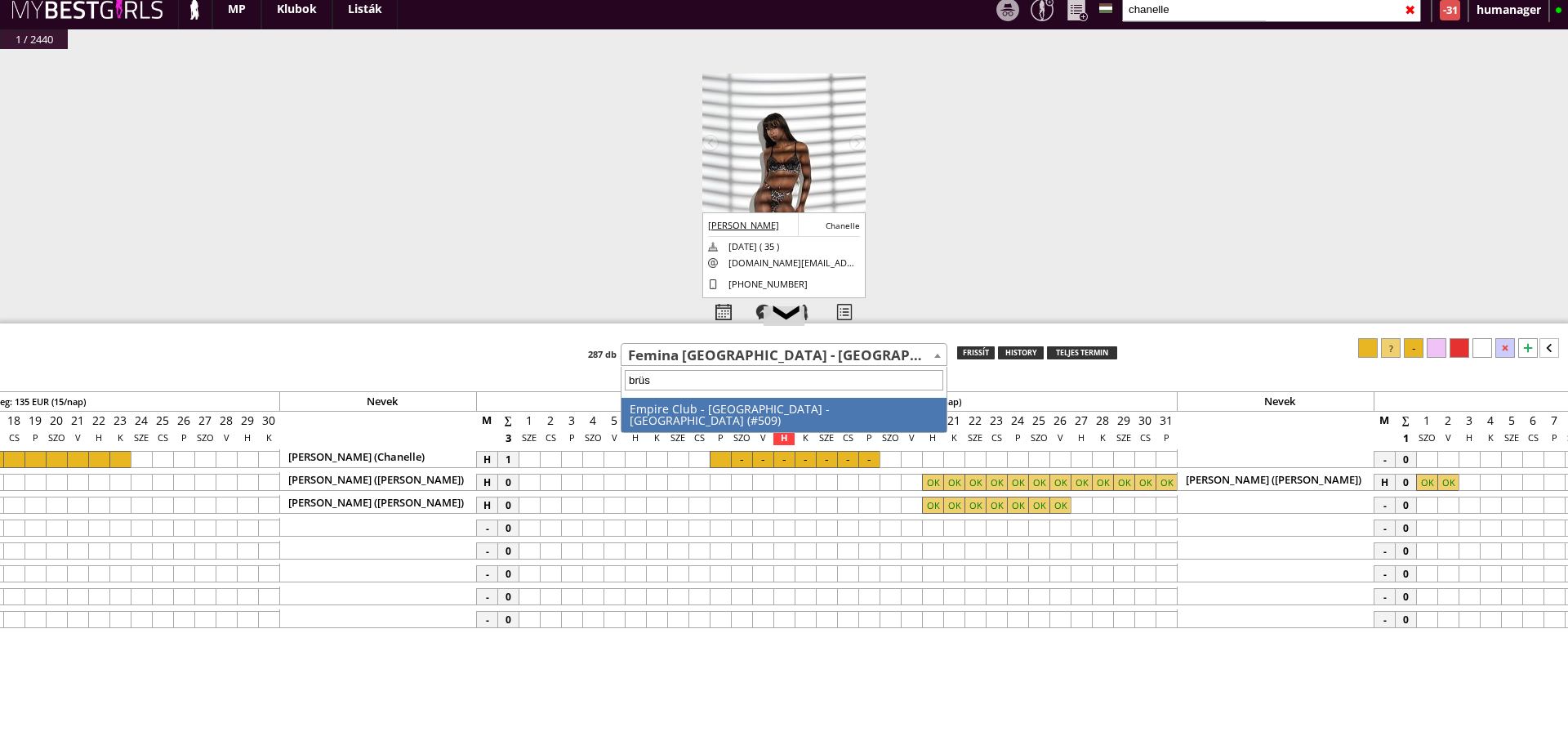
type input "[PERSON_NAME]"
select select "509"
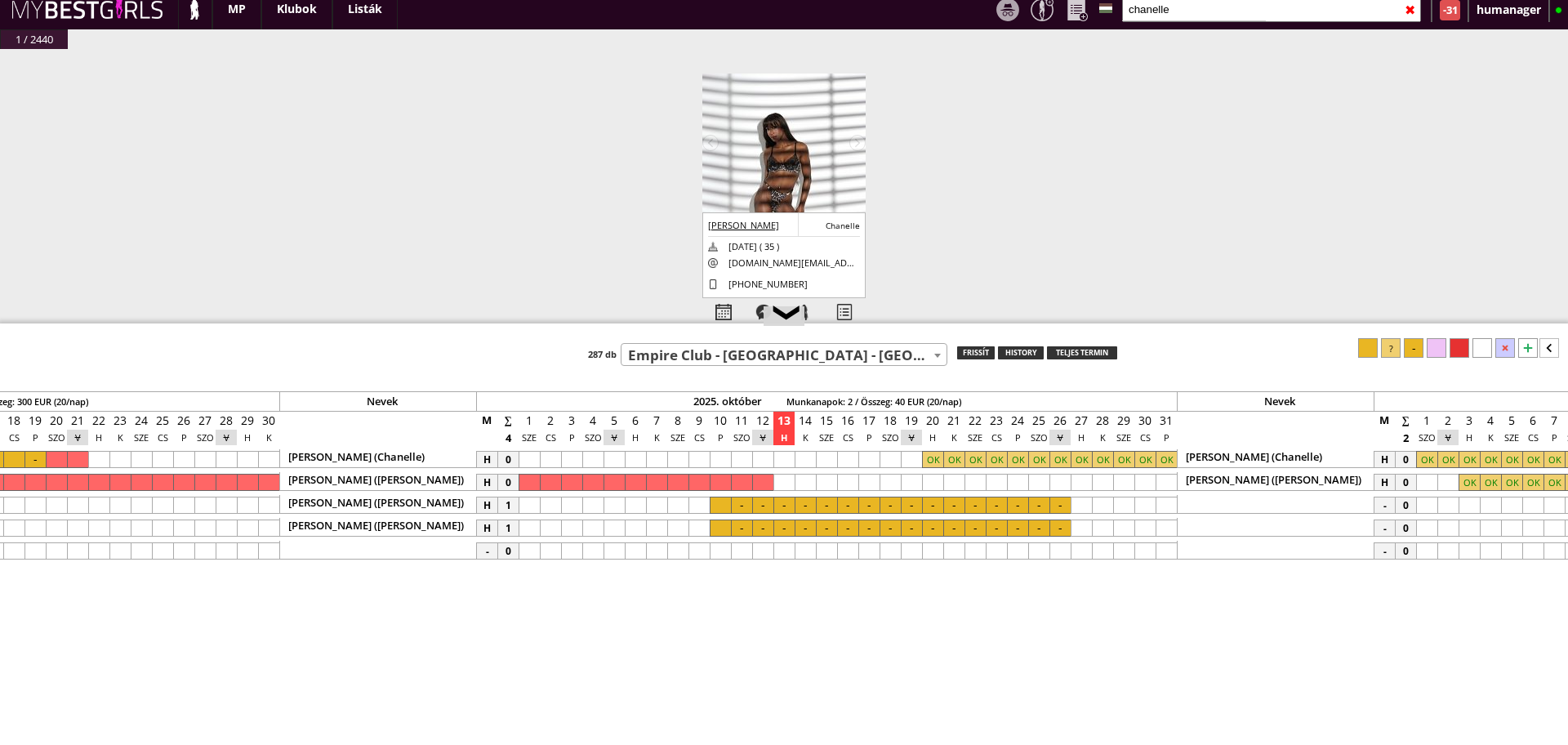
scroll to position [0, 7150]
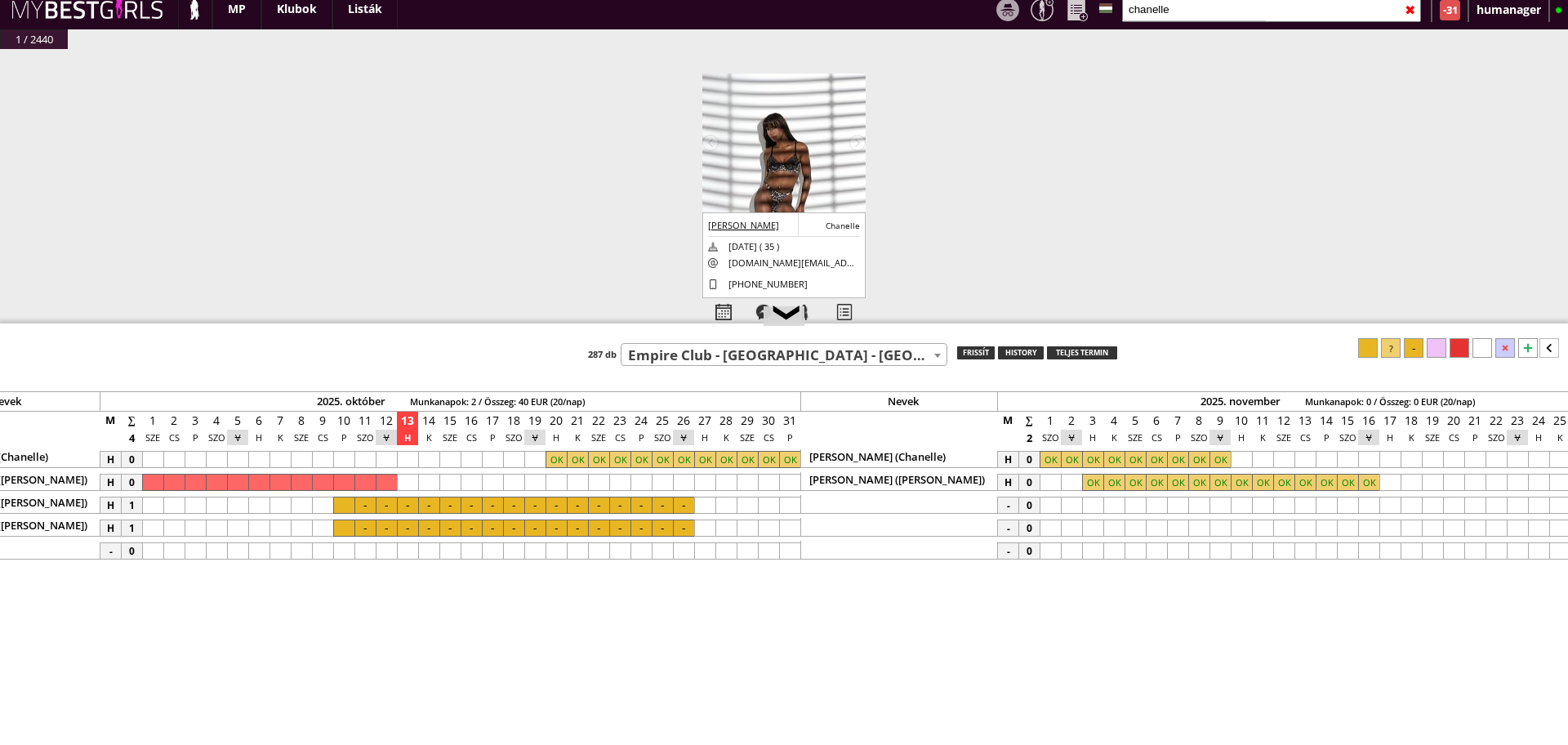
click at [1168, 2] on input "chanelle" at bounding box center [1271, 9] width 299 height 26
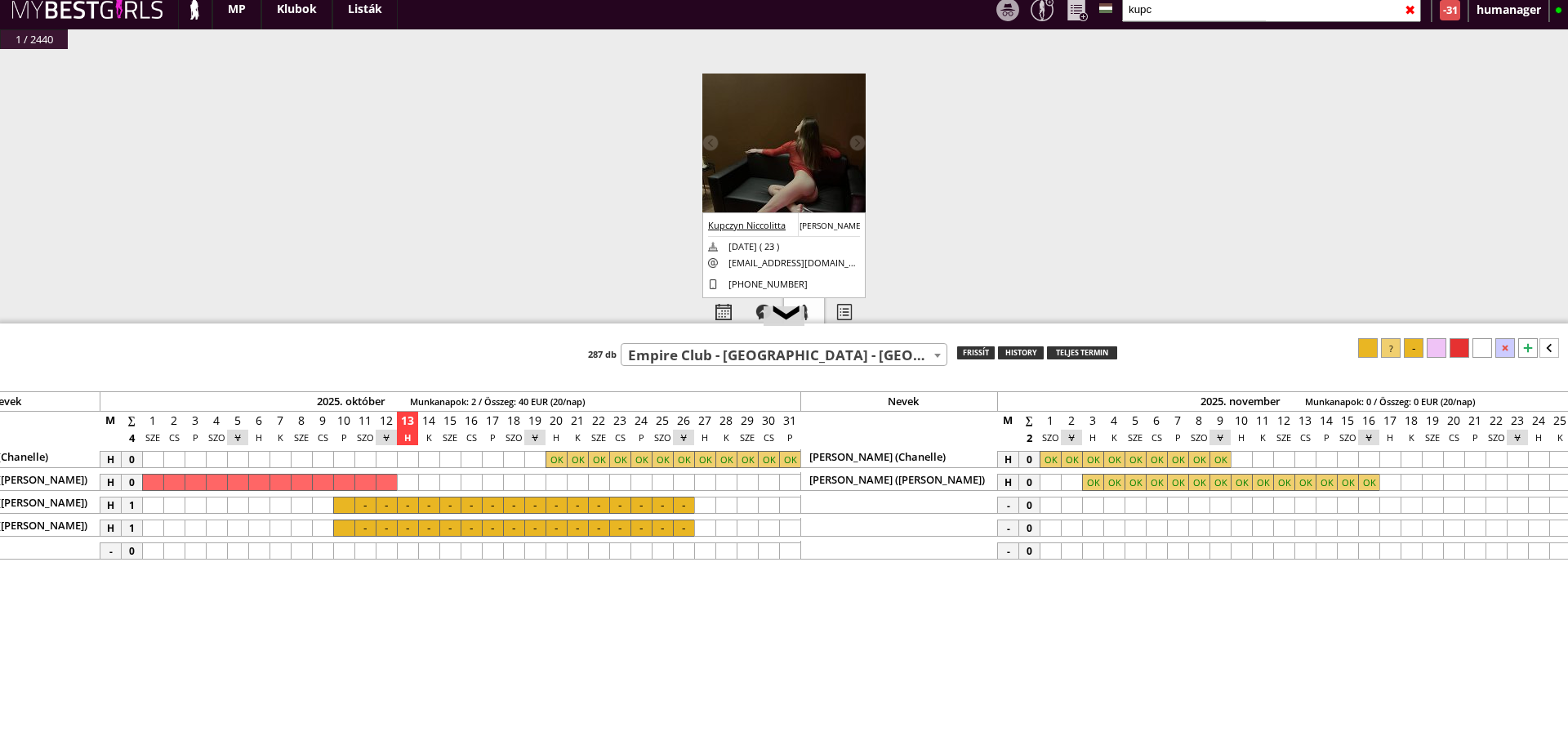
type input "kupc"
click at [812, 305] on div at bounding box center [804, 312] width 40 height 29
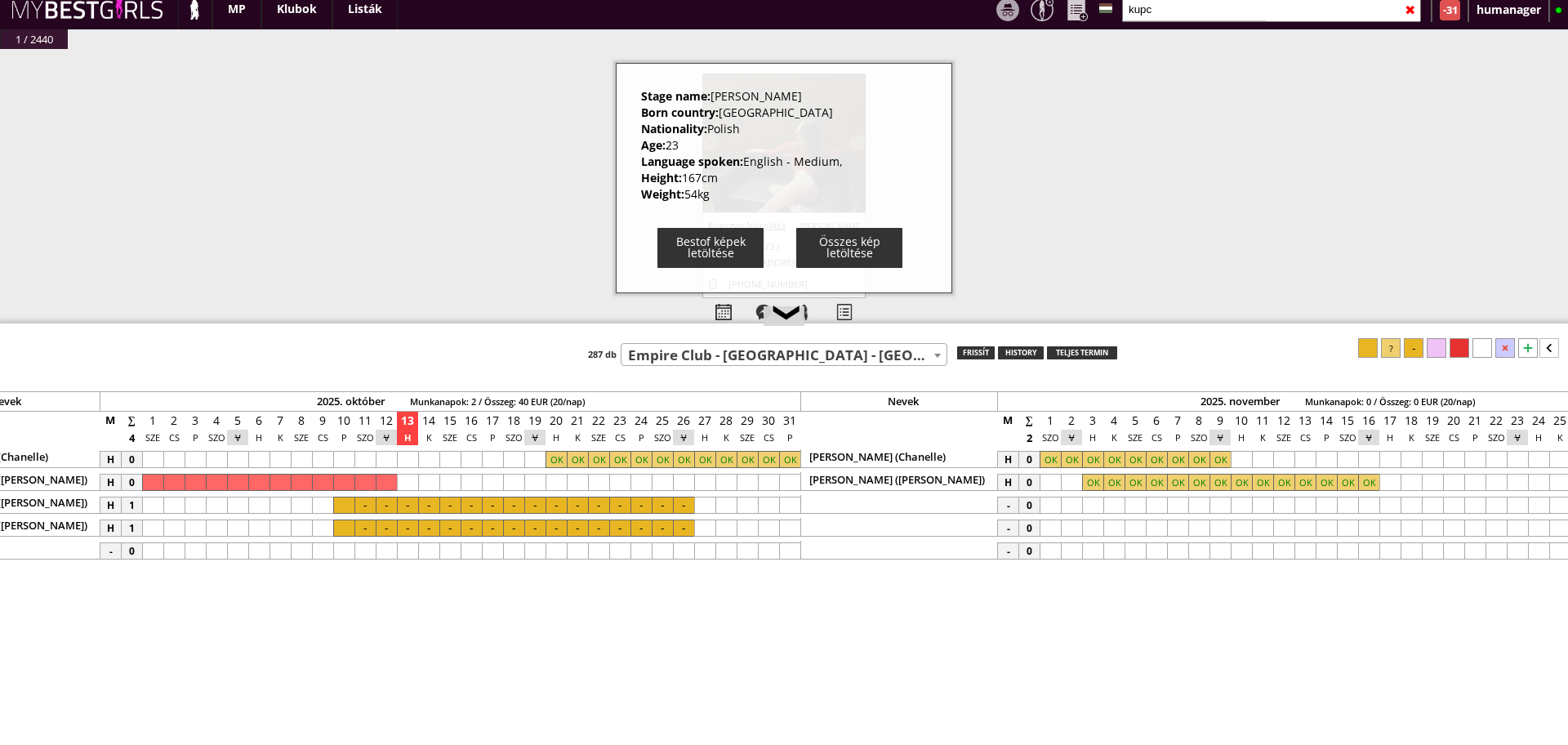
drag, startPoint x: 639, startPoint y: 98, endPoint x: 719, endPoint y: 195, distance: 125.7
click at [719, 195] on div "Stage name: [PERSON_NAME] Born country: [DEMOGRAPHIC_DATA] Nationality: [DEMOGR…" at bounding box center [784, 178] width 336 height 230
copy div "Stage name: [PERSON_NAME] country: [DEMOGRAPHIC_DATA] Nationality: Polish Age: …"
click at [511, 77] on div "#42465 [DATE] 22:21:42 [PERSON_NAME] [PERSON_NAME] [DATE] ( 31 ) [EMAIL_ADDRESS…" at bounding box center [784, 207] width 1568 height 316
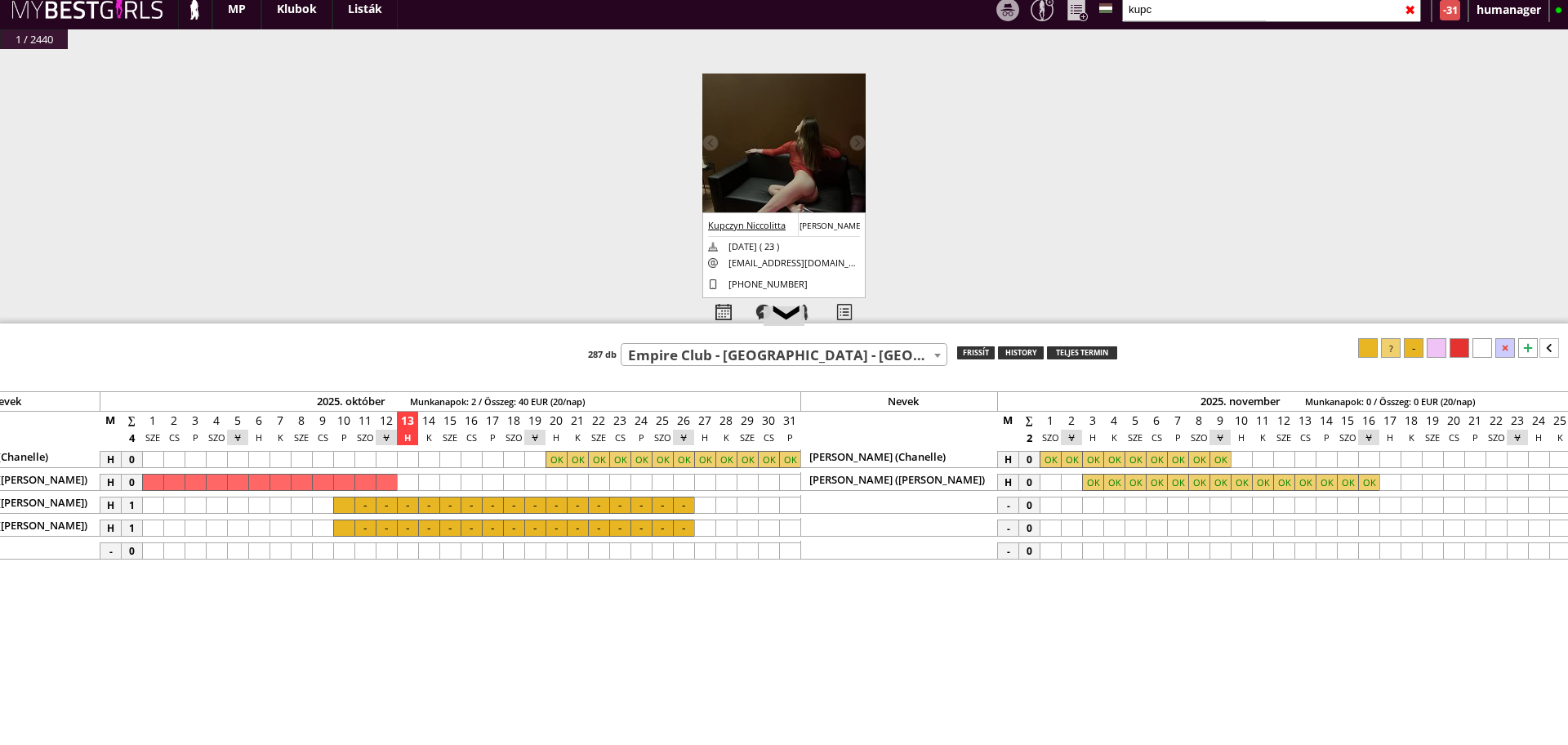
click at [796, 138] on img at bounding box center [783, 182] width 163 height 218
